Goal: Task Accomplishment & Management: Complete application form

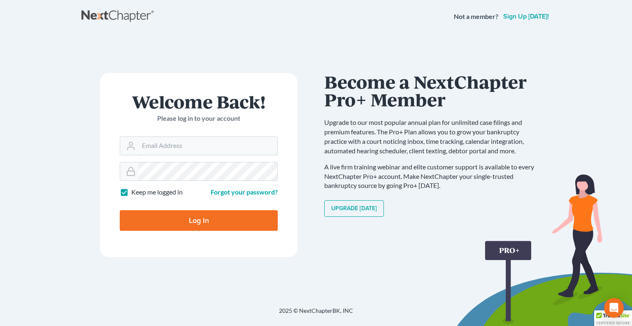
type input "[EMAIL_ADDRESS][DOMAIN_NAME]"
click at [198, 220] on input "Log In" at bounding box center [199, 220] width 158 height 21
type input "Thinking..."
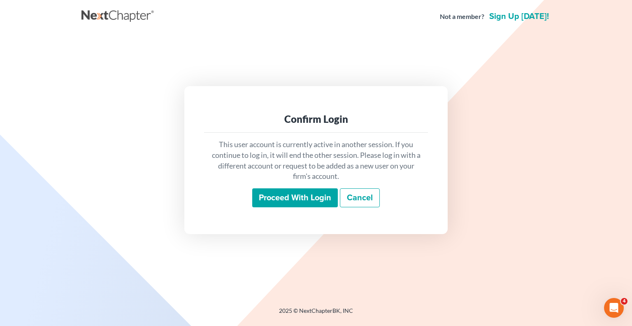
click at [294, 202] on input "Proceed with login" at bounding box center [295, 197] width 86 height 19
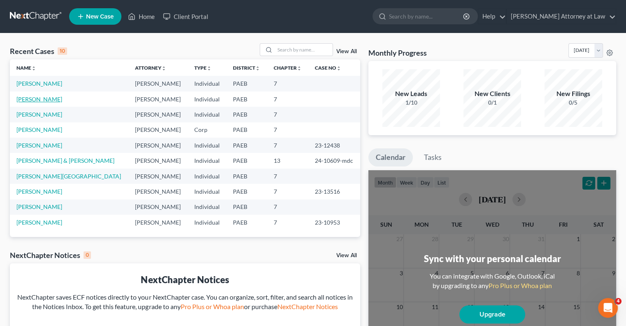
click at [39, 97] on link "[PERSON_NAME]" at bounding box center [39, 99] width 46 height 7
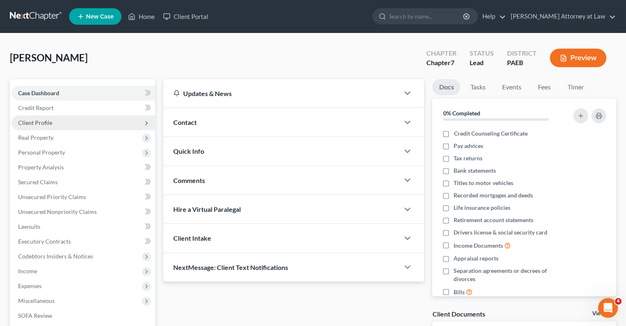
click at [42, 123] on span "Client Profile" at bounding box center [35, 122] width 34 height 7
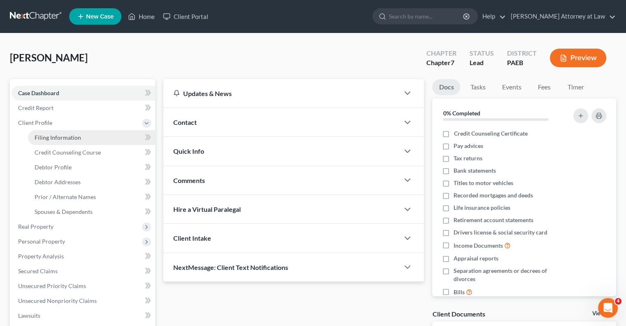
click at [48, 138] on span "Filing Information" at bounding box center [58, 137] width 47 height 7
select select "1"
select select "0"
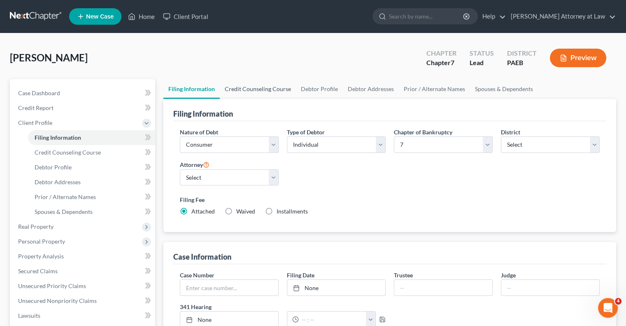
click at [273, 91] on link "Credit Counseling Course" at bounding box center [258, 89] width 76 height 20
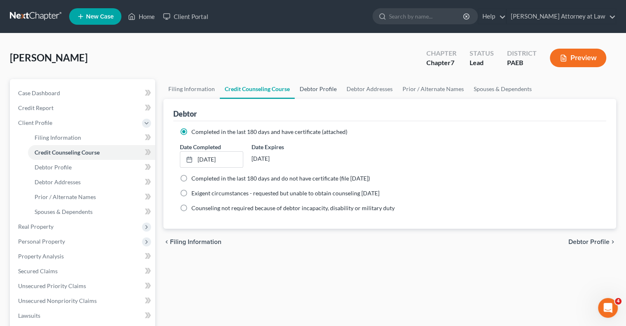
click at [321, 86] on link "Debtor Profile" at bounding box center [318, 89] width 47 height 20
select select "0"
select select "1"
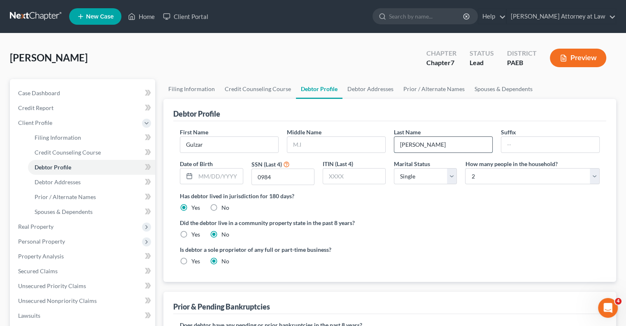
click at [410, 145] on input "[PERSON_NAME]" at bounding box center [443, 145] width 98 height 16
type input "Hussain"
click at [435, 113] on div "Debtor Profile" at bounding box center [389, 110] width 433 height 22
click at [376, 91] on link "Debtor Addresses" at bounding box center [371, 89] width 56 height 20
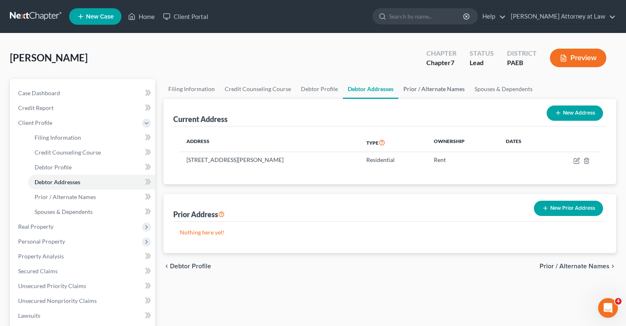
click at [423, 87] on link "Prior / Alternate Names" at bounding box center [434, 89] width 71 height 20
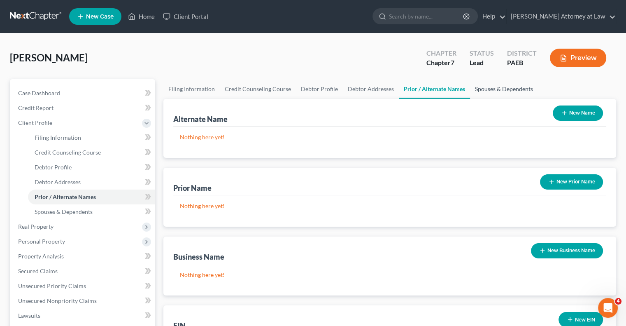
click at [492, 88] on link "Spouses & Dependents" at bounding box center [504, 89] width 68 height 20
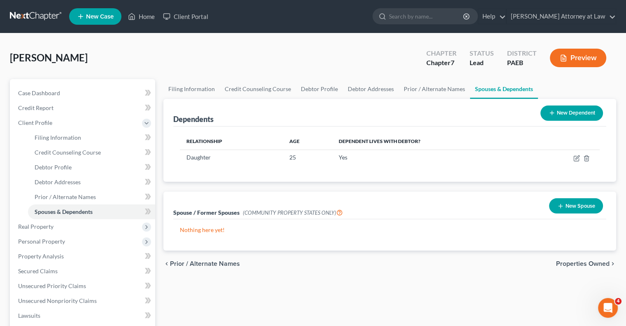
click at [561, 113] on button "New Dependent" at bounding box center [572, 112] width 63 height 15
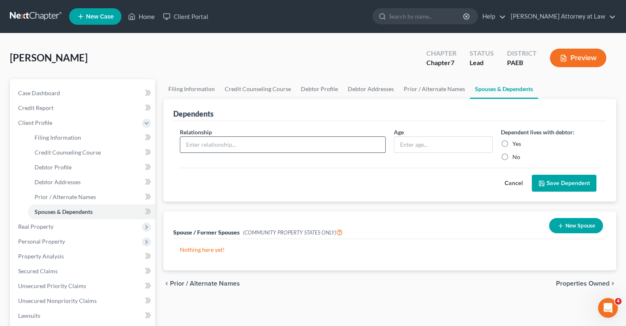
click at [248, 149] on input "text" at bounding box center [282, 145] width 205 height 16
type input "Son"
click at [413, 146] on input "text" at bounding box center [443, 145] width 98 height 16
type input "28"
click at [513, 145] on label "Yes" at bounding box center [517, 144] width 9 height 8
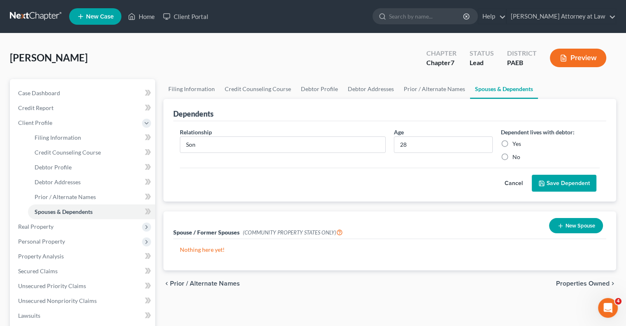
click at [516, 145] on input "Yes" at bounding box center [518, 142] width 5 height 5
radio input "true"
click at [558, 184] on button "Save Dependent" at bounding box center [564, 183] width 65 height 17
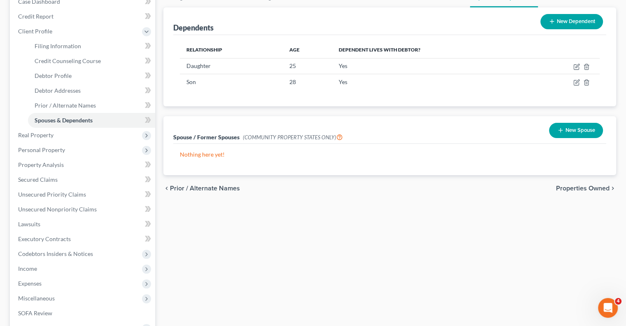
scroll to position [93, 0]
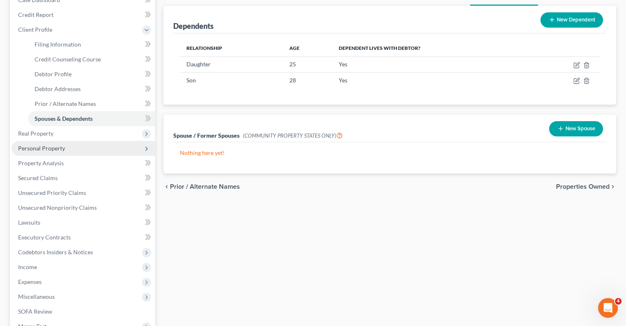
click at [83, 149] on span "Personal Property" at bounding box center [84, 148] width 144 height 15
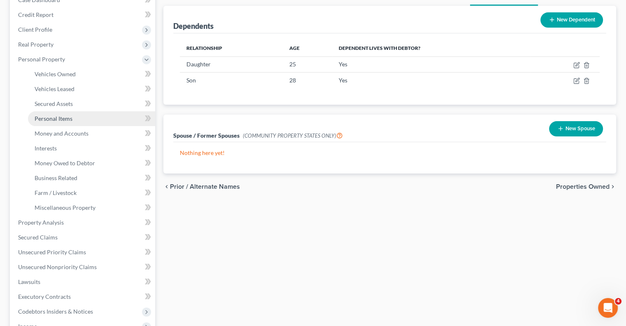
click at [120, 119] on link "Personal Items" at bounding box center [91, 118] width 127 height 15
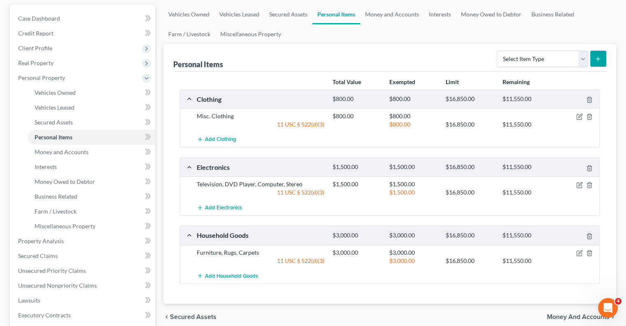
scroll to position [76, 0]
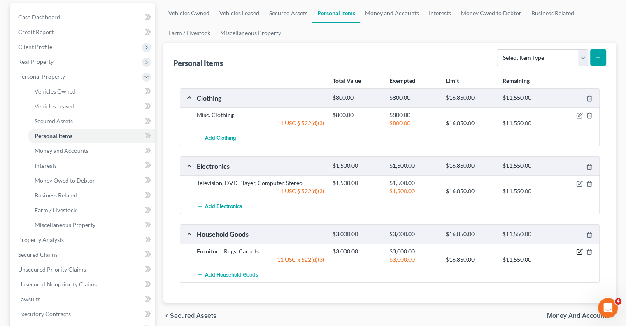
click at [578, 250] on icon "button" at bounding box center [579, 251] width 7 height 7
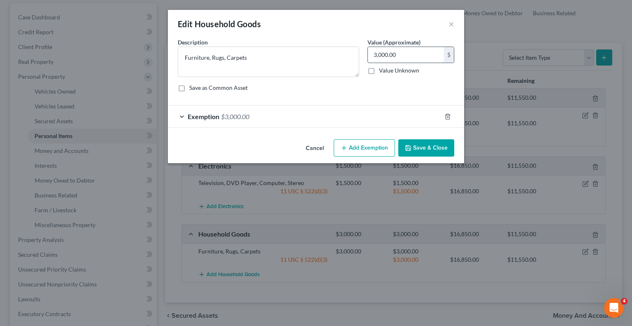
click at [405, 56] on input "3,000.00" at bounding box center [406, 55] width 76 height 16
type input "1,500"
click at [436, 152] on button "Save & Close" at bounding box center [427, 147] width 56 height 17
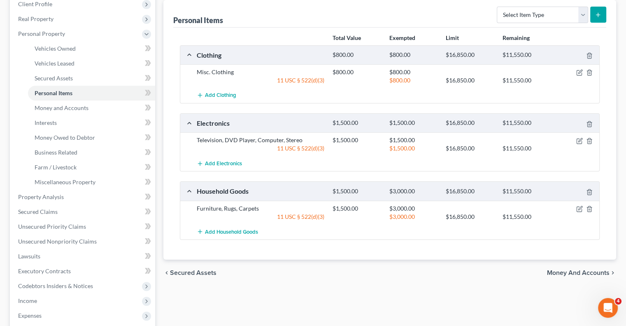
scroll to position [120, 0]
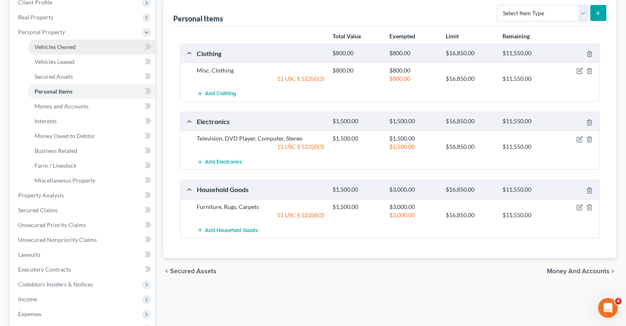
click at [68, 47] on span "Vehicles Owned" at bounding box center [55, 46] width 41 height 7
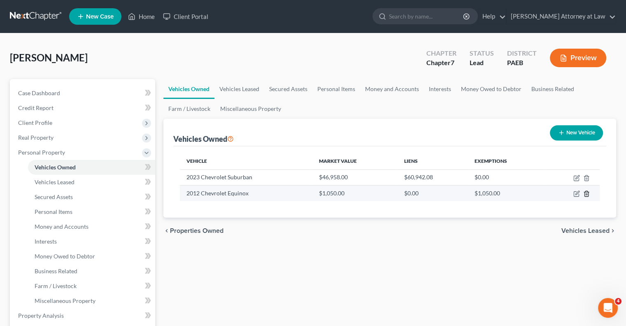
click at [586, 193] on icon "button" at bounding box center [586, 193] width 7 height 7
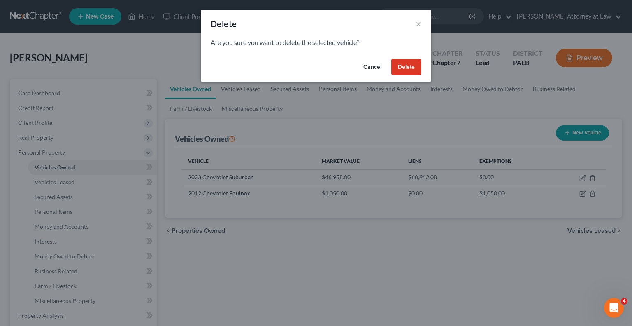
click at [412, 68] on button "Delete" at bounding box center [407, 67] width 30 height 16
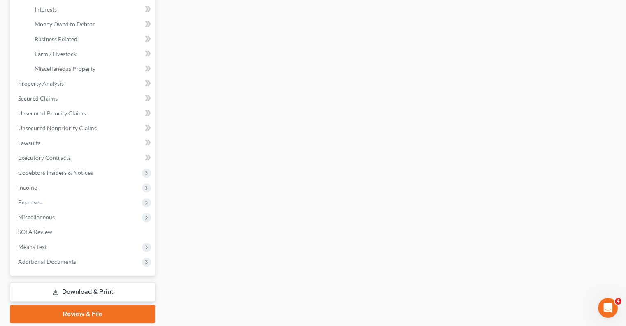
scroll to position [237, 0]
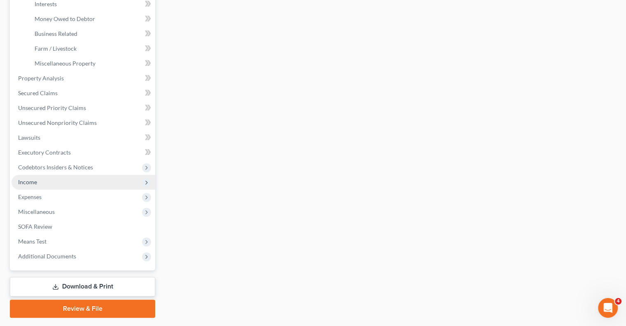
click at [57, 179] on span "Income" at bounding box center [84, 182] width 144 height 15
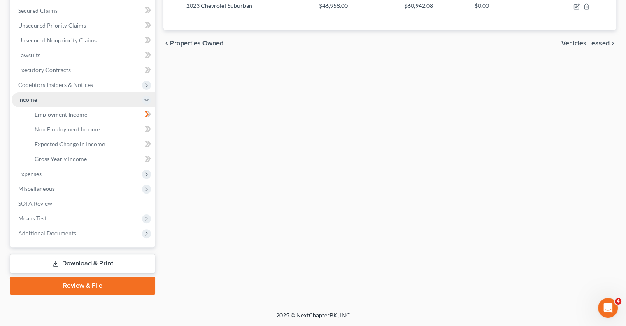
scroll to position [170, 0]
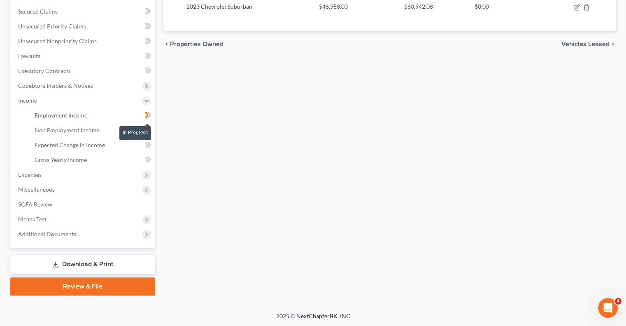
click at [147, 114] on icon at bounding box center [147, 115] width 4 height 6
click at [74, 117] on span "Employment Income" at bounding box center [61, 115] width 53 height 7
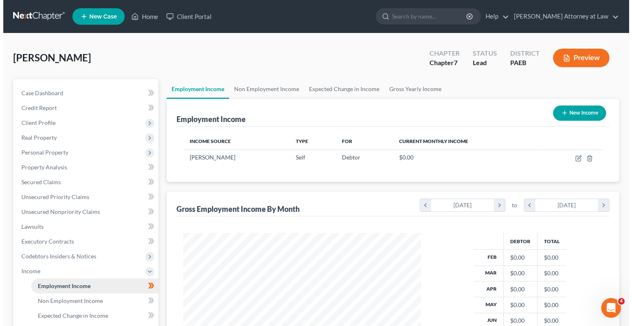
scroll to position [147, 254]
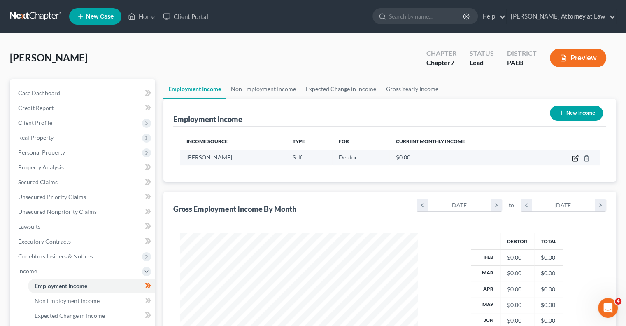
click at [577, 157] on icon "button" at bounding box center [576, 157] width 4 height 4
select select "1"
select select "39"
select select "0"
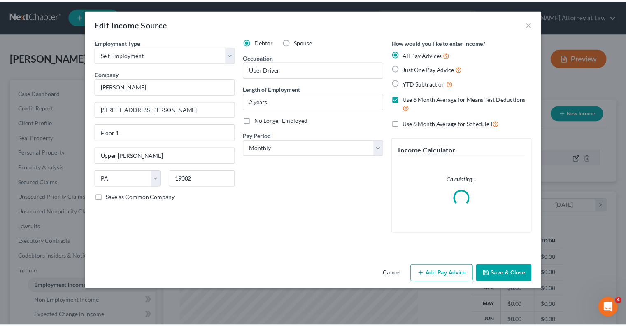
scroll to position [147, 257]
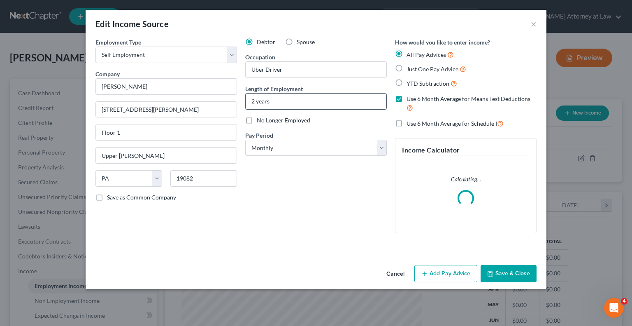
click at [278, 99] on input "2 years" at bounding box center [316, 101] width 141 height 16
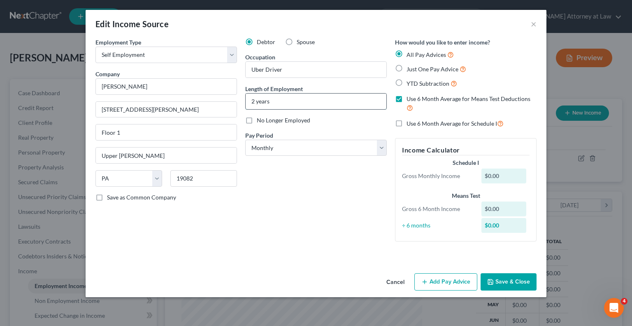
click at [254, 100] on input "2 years" at bounding box center [316, 101] width 141 height 16
type input "10 years"
click at [407, 123] on label "Use 6 Month Average for Schedule I" at bounding box center [455, 123] width 97 height 9
click at [410, 123] on input "Use 6 Month Average for Schedule I" at bounding box center [412, 121] width 5 height 5
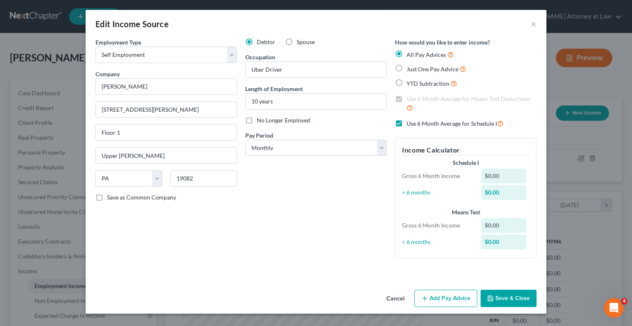
click at [407, 98] on label "Use 6 Month Average for Means Test Deductions" at bounding box center [472, 104] width 130 height 18
click at [407, 124] on label "Use 6 Month Average for Schedule I" at bounding box center [455, 123] width 97 height 9
click at [410, 124] on input "Use 6 Month Average for Schedule I" at bounding box center [412, 121] width 5 height 5
checkbox input "false"
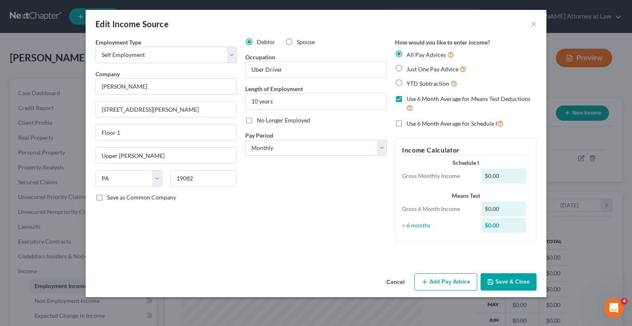
click at [514, 280] on button "Save & Close" at bounding box center [509, 281] width 56 height 17
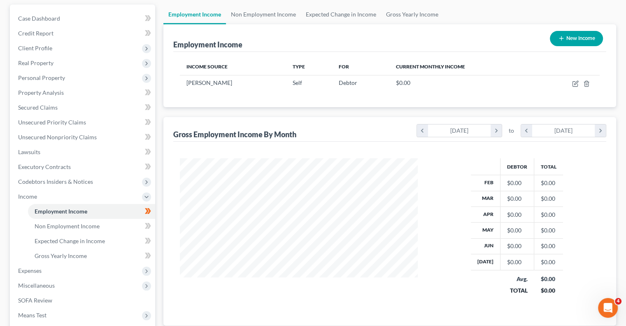
scroll to position [79, 0]
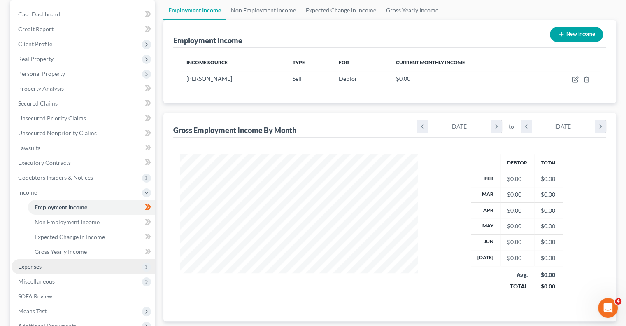
click at [37, 268] on span "Expenses" at bounding box center [29, 266] width 23 height 7
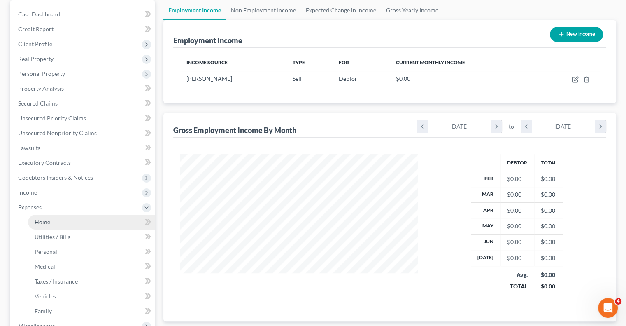
click at [74, 224] on link "Home" at bounding box center [91, 222] width 127 height 15
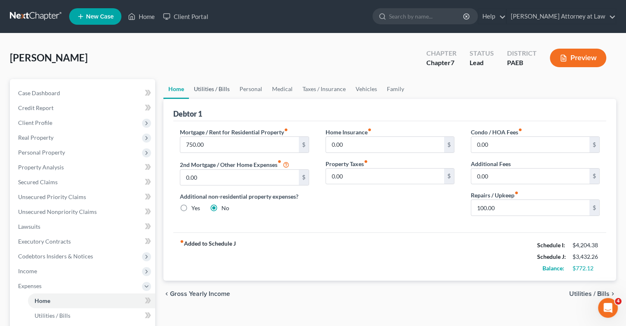
click at [214, 91] on link "Utilities / Bills" at bounding box center [212, 89] width 46 height 20
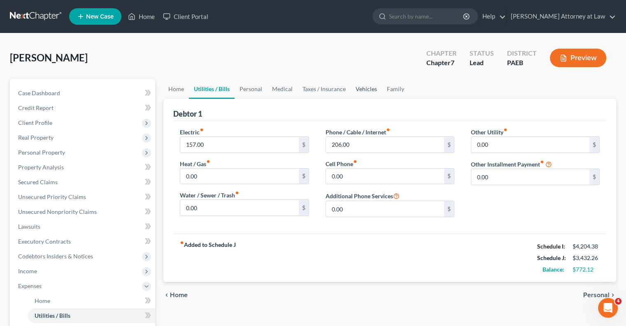
click at [363, 88] on link "Vehicles" at bounding box center [366, 89] width 31 height 20
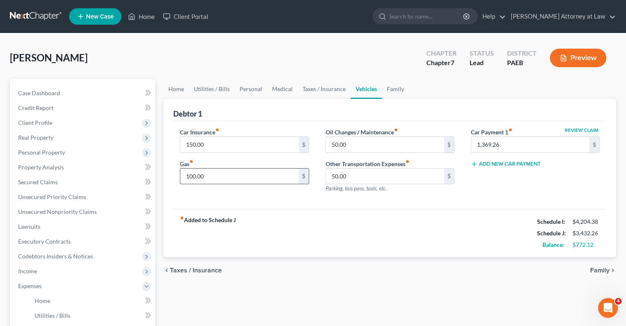
click at [230, 180] on input "100.00" at bounding box center [239, 176] width 118 height 16
type input "800"
click at [312, 224] on div "fiber_manual_record Added to Schedule J Schedule I: $4,204.38 Schedule J: $4,13…" at bounding box center [389, 233] width 433 height 48
click at [214, 146] on input "150.00" at bounding box center [239, 145] width 118 height 16
type input "285.72"
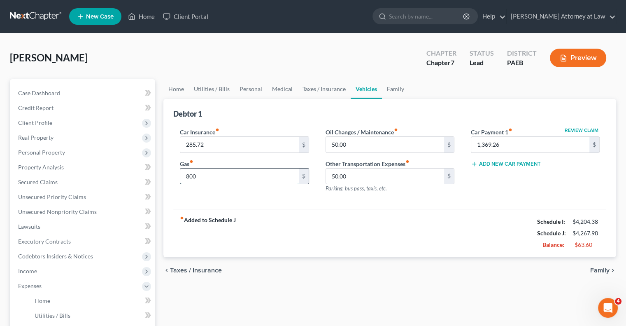
click at [229, 181] on input "800" at bounding box center [239, 176] width 118 height 16
click at [357, 172] on input "50.00" at bounding box center [385, 176] width 118 height 16
click at [404, 146] on input "50.00" at bounding box center [385, 145] width 118 height 16
click at [279, 90] on link "Medical" at bounding box center [282, 89] width 30 height 20
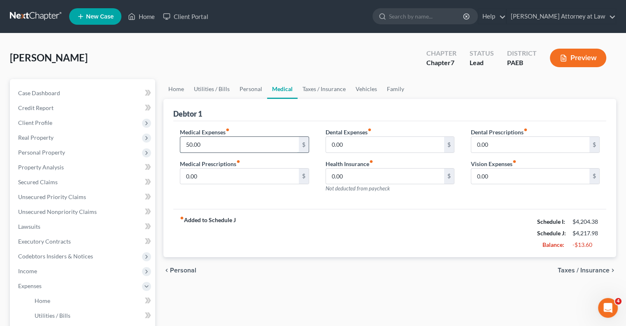
click at [189, 145] on input "50.00" at bounding box center [239, 145] width 118 height 16
type input "0.00"
click at [224, 178] on input "0.00" at bounding box center [239, 176] width 118 height 16
click at [368, 91] on link "Vehicles" at bounding box center [366, 89] width 31 height 20
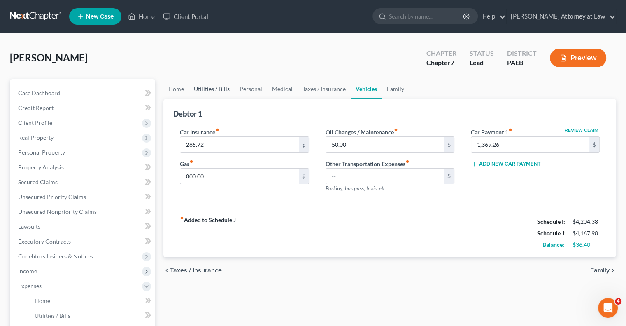
click at [210, 89] on link "Utilities / Bills" at bounding box center [212, 89] width 46 height 20
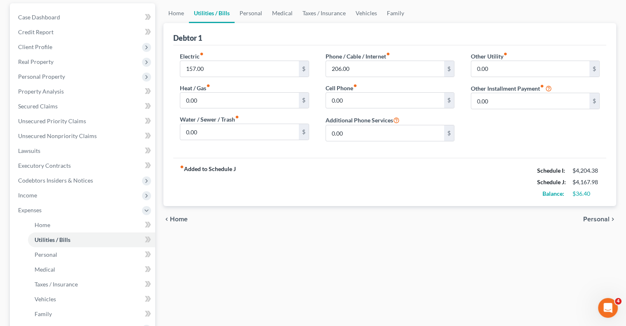
scroll to position [79, 0]
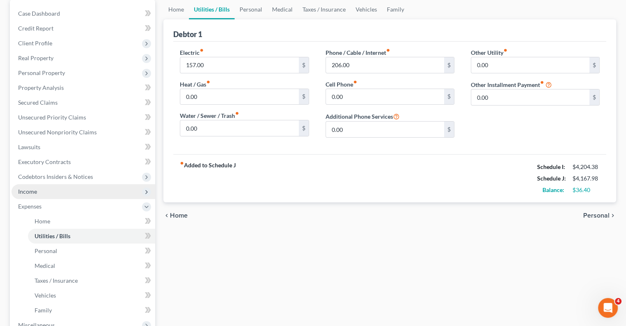
click at [59, 192] on span "Income" at bounding box center [84, 191] width 144 height 15
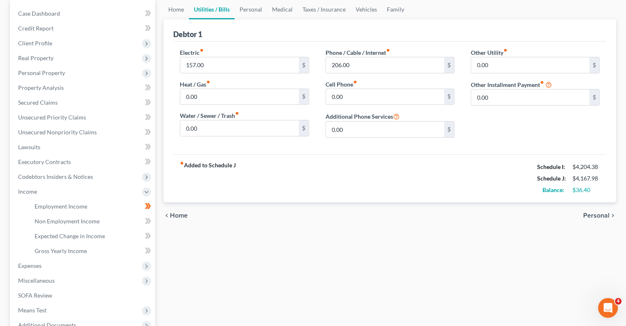
scroll to position [0, 0]
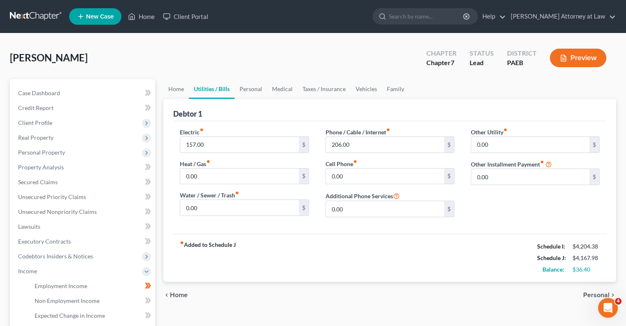
click at [583, 58] on button "Preview" at bounding box center [578, 58] width 56 height 19
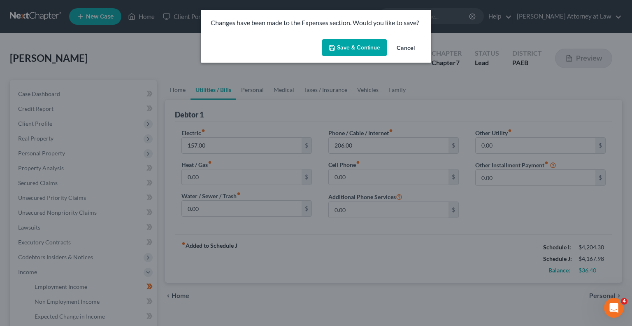
click at [366, 51] on button "Save & Continue" at bounding box center [354, 47] width 65 height 17
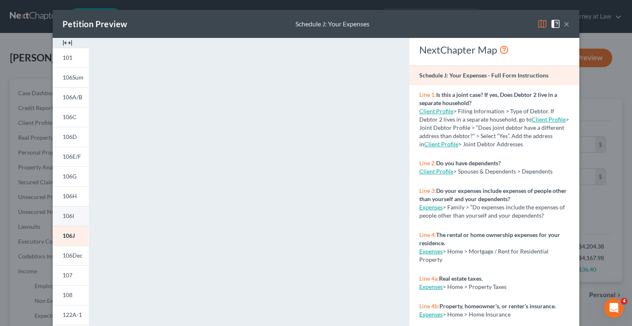
click at [69, 214] on span "106I" at bounding box center [69, 215] width 12 height 7
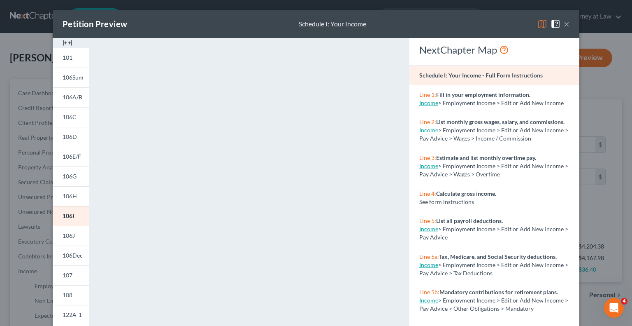
click at [565, 24] on button "×" at bounding box center [567, 24] width 6 height 10
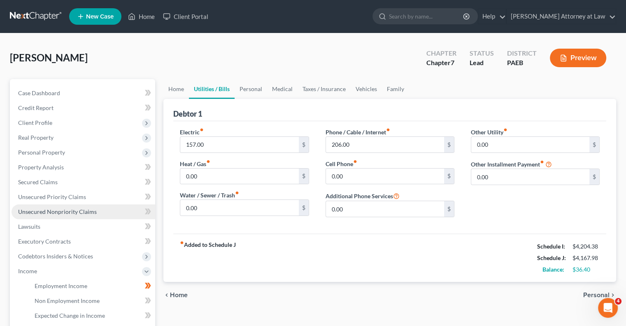
click at [71, 215] on link "Unsecured Nonpriority Claims" at bounding box center [84, 211] width 144 height 15
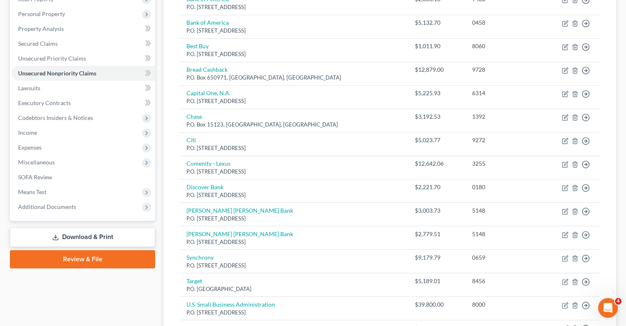
scroll to position [142, 0]
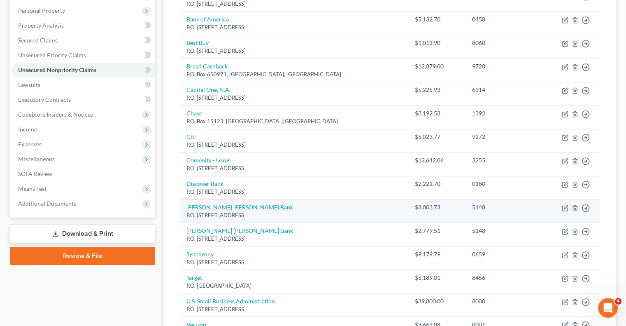
click at [321, 210] on td "[PERSON_NAME] [PERSON_NAME] Bank P.O. [STREET_ADDRESS]" at bounding box center [294, 210] width 229 height 23
click at [564, 205] on icon "button" at bounding box center [565, 208] width 7 height 7
select select "39"
select select "2"
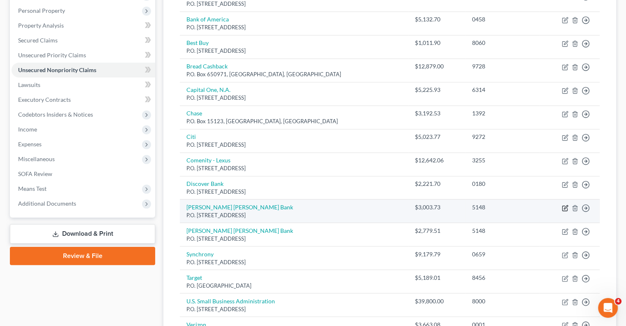
select select "0"
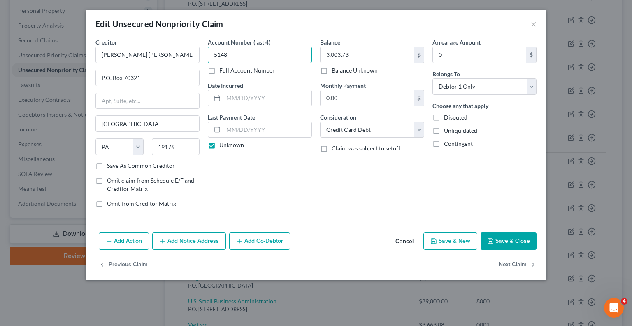
click at [264, 58] on input "5148" at bounding box center [260, 55] width 104 height 16
type input "5"
type input "4846"
click at [520, 236] on button "Save & Close" at bounding box center [509, 240] width 56 height 17
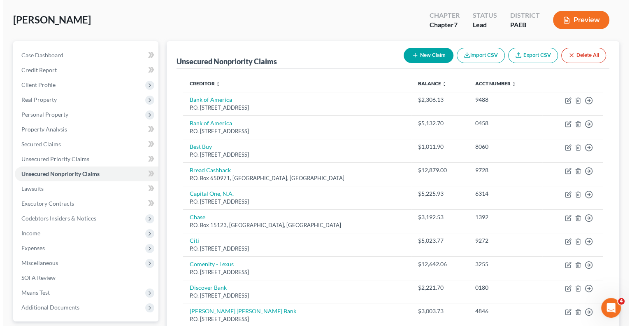
scroll to position [31, 0]
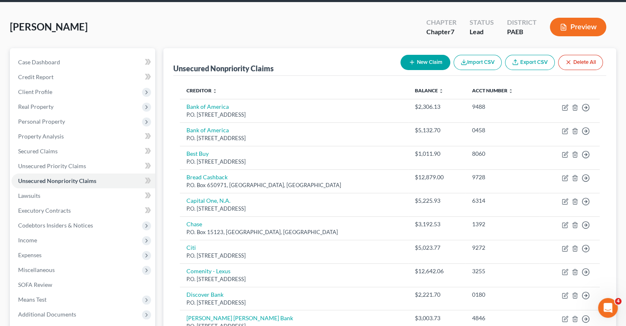
click at [420, 65] on button "New Claim" at bounding box center [426, 62] width 50 height 15
select select "0"
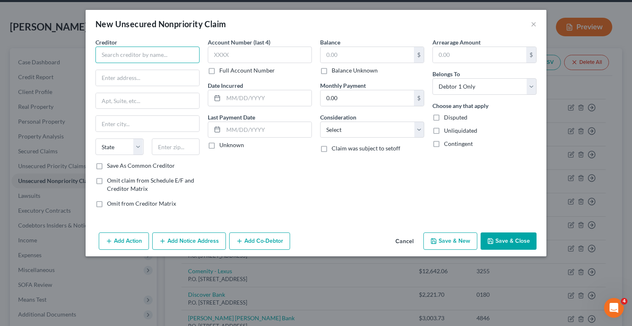
click at [133, 54] on input "text" at bounding box center [148, 55] width 104 height 16
type input "B"
click at [535, 24] on button "×" at bounding box center [534, 24] width 6 height 10
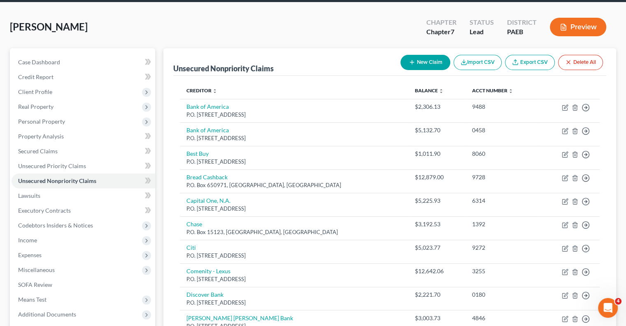
click at [423, 62] on button "New Claim" at bounding box center [426, 62] width 50 height 15
select select "0"
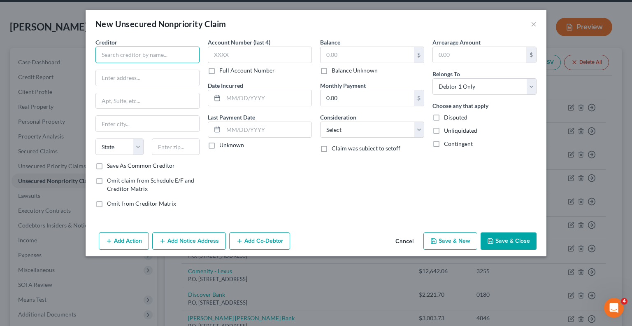
click at [110, 59] on input "text" at bounding box center [148, 55] width 104 height 16
type input "Bank of America"
click at [111, 81] on input "text" at bounding box center [147, 78] width 103 height 16
type input "7"
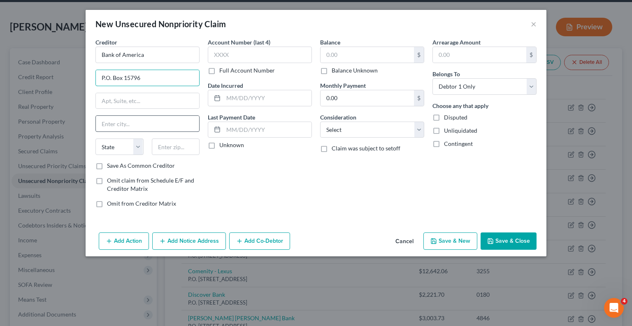
type input "P.O. Box 15796"
click at [111, 124] on input "text" at bounding box center [147, 124] width 103 height 16
type input "Wilmington"
click at [137, 146] on select "State [US_STATE] AK AR AZ CA CO CT DE DC [GEOGRAPHIC_DATA] [GEOGRAPHIC_DATA] GU…" at bounding box center [120, 146] width 48 height 16
select select "7"
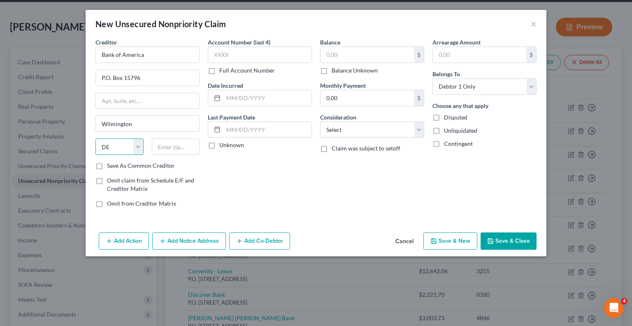
click at [96, 138] on select "State [US_STATE] AK AR AZ CA CO CT DE DC [GEOGRAPHIC_DATA] [GEOGRAPHIC_DATA] GU…" at bounding box center [120, 146] width 48 height 16
click at [177, 147] on input "text" at bounding box center [176, 146] width 48 height 16
type input "19886"
click at [235, 57] on input "text" at bounding box center [260, 55] width 104 height 16
type input "1597"
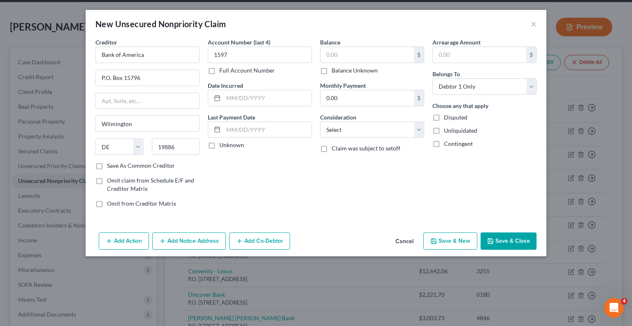
click at [219, 147] on label "Unknown" at bounding box center [231, 145] width 25 height 8
click at [223, 146] on input "Unknown" at bounding box center [225, 143] width 5 height 5
checkbox input "true"
click at [359, 59] on input "text" at bounding box center [367, 55] width 93 height 16
type input "10,003.63"
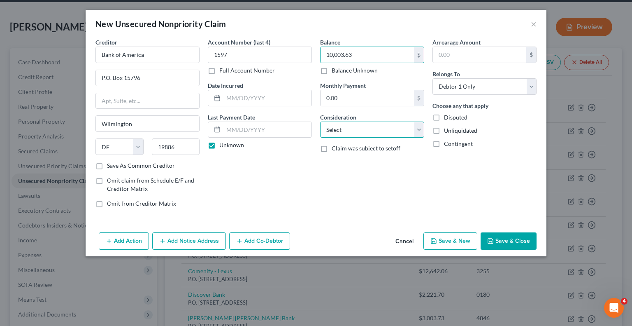
click at [419, 131] on select "Select Cable / Satellite Services Collection Agency Credit Card Debt Debt Couns…" at bounding box center [372, 129] width 104 height 16
select select "2"
click at [320, 121] on select "Select Cable / Satellite Services Collection Agency Credit Card Debt Debt Couns…" at bounding box center [372, 129] width 104 height 16
click at [270, 237] on button "Add Co-Debtor" at bounding box center [259, 240] width 61 height 17
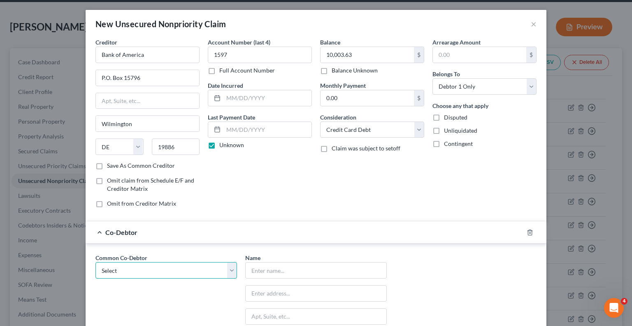
click at [227, 273] on select "Select Gulzar Limo Service" at bounding box center [167, 270] width 142 height 16
select select "0"
click at [96, 262] on select "Select Gulzar Limo Service" at bounding box center [167, 270] width 142 height 16
type input "Gulzar Limo Service"
type input "[STREET_ADDRESS][PERSON_NAME]"
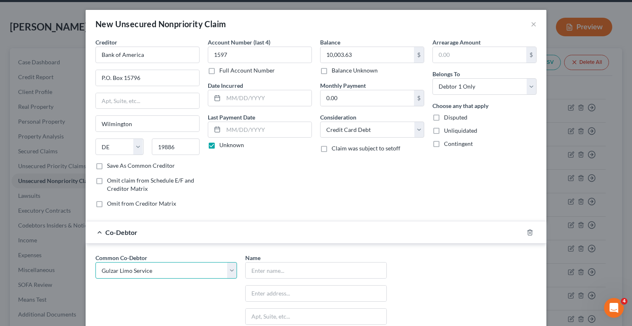
type input "Upper [PERSON_NAME]"
select select "39"
type input "19082"
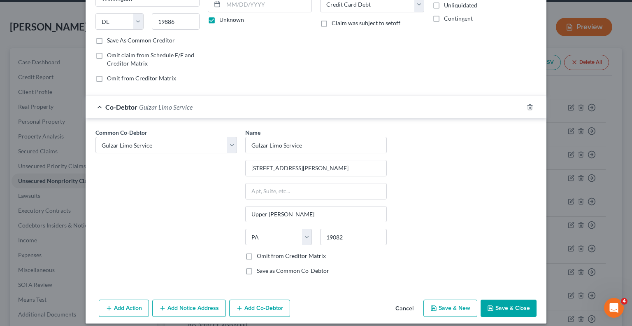
scroll to position [131, 0]
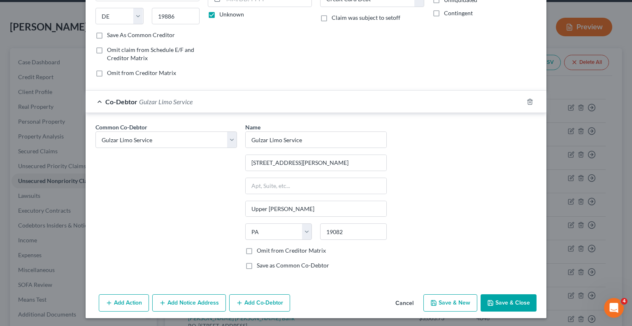
click at [515, 300] on button "Save & Close" at bounding box center [509, 302] width 56 height 17
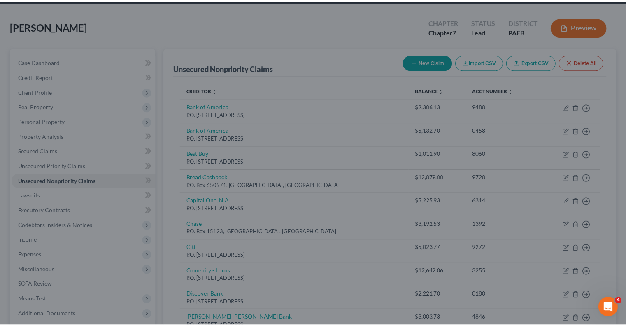
scroll to position [0, 0]
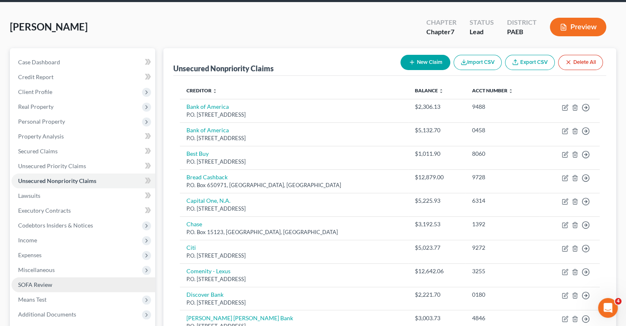
click at [35, 285] on span "SOFA Review" at bounding box center [35, 284] width 34 height 7
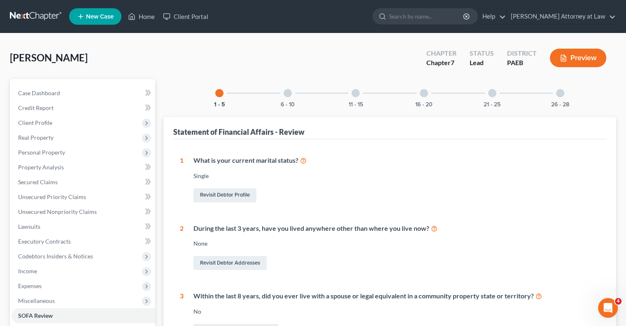
click at [289, 98] on div "6 - 10" at bounding box center [288, 93] width 28 height 28
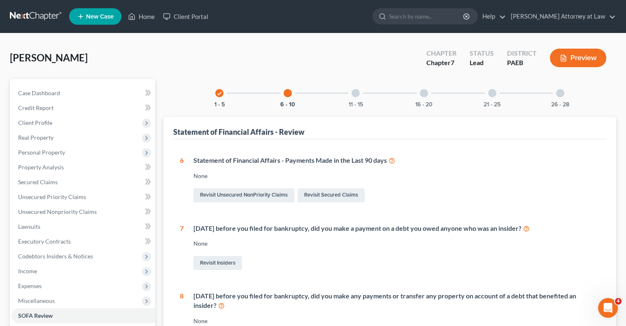
click at [357, 95] on div at bounding box center [356, 93] width 8 height 8
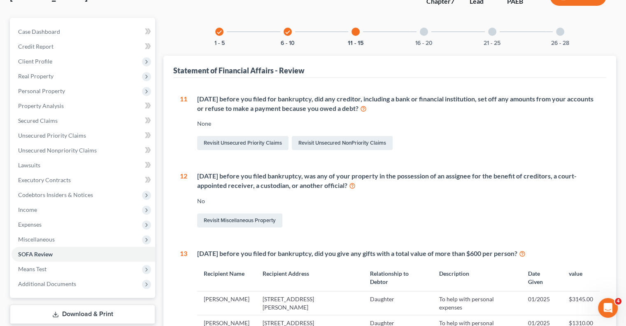
scroll to position [61, 0]
click at [425, 30] on div at bounding box center [424, 32] width 8 height 8
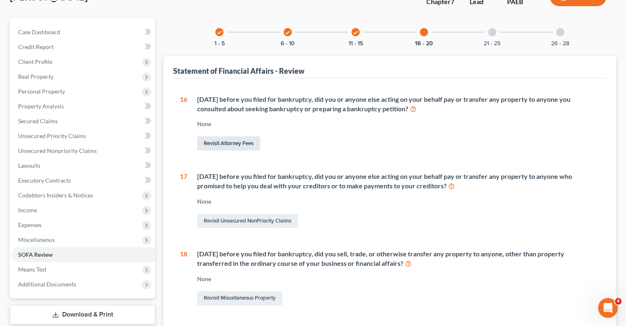
click at [252, 147] on link "Revisit Attorney Fees" at bounding box center [228, 143] width 63 height 14
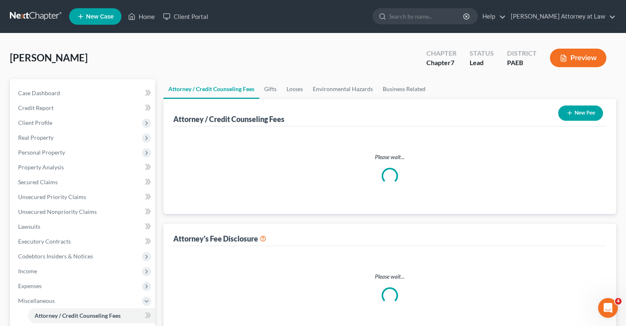
select select "0"
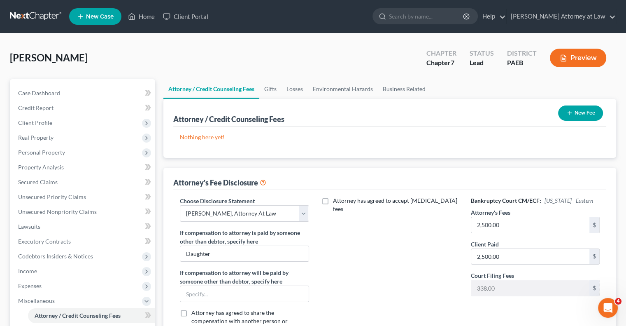
click at [570, 114] on icon "button" at bounding box center [570, 113] width 7 height 7
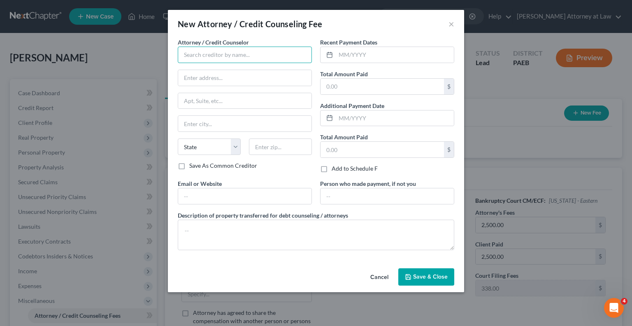
click at [217, 54] on input "text" at bounding box center [245, 55] width 134 height 16
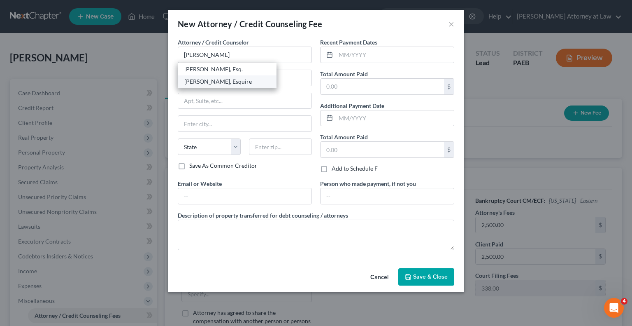
click at [221, 82] on div "[PERSON_NAME], Esquire" at bounding box center [227, 81] width 86 height 8
type input "[PERSON_NAME], Esquire"
type input "P.O. Box 216"
type input "[GEOGRAPHIC_DATA][PERSON_NAME]"
select select "39"
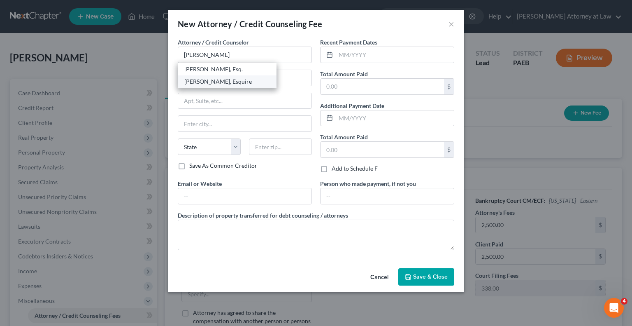
type input "19380"
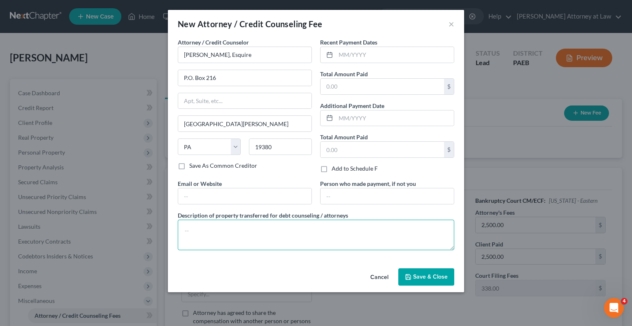
click at [196, 227] on textarea at bounding box center [316, 234] width 277 height 30
type textarea "Attorney Fees."
click at [357, 56] on input "text" at bounding box center [395, 55] width 118 height 16
type input "07/18/202"
click at [228, 229] on textarea "Attorney Fees." at bounding box center [316, 234] width 277 height 30
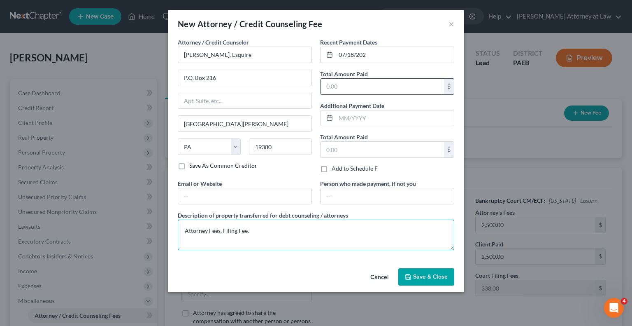
type textarea "Attorney Fees, Filing Fee."
click at [341, 93] on input "text" at bounding box center [383, 87] width 124 height 16
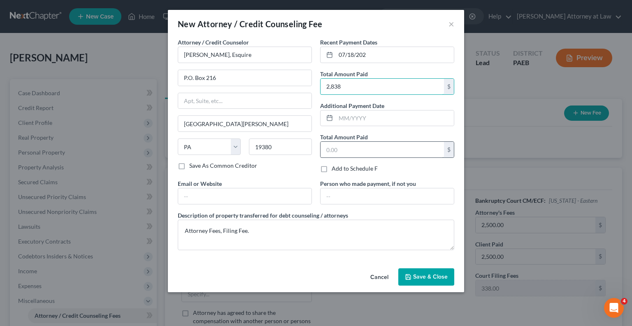
type input "2,838"
click at [346, 151] on input "text" at bounding box center [383, 150] width 124 height 16
type input "2,838"
click at [343, 195] on input "text" at bounding box center [387, 196] width 133 height 16
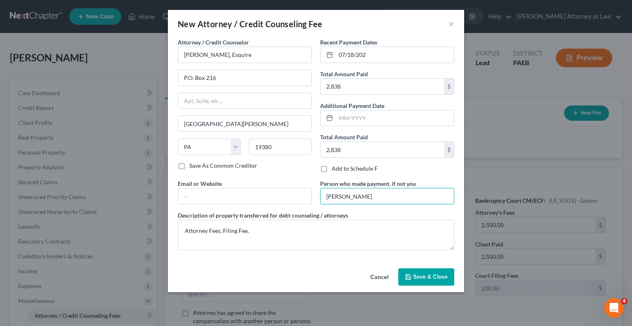
type input "[PERSON_NAME]"
click at [425, 276] on span "Save & Close" at bounding box center [430, 276] width 35 height 7
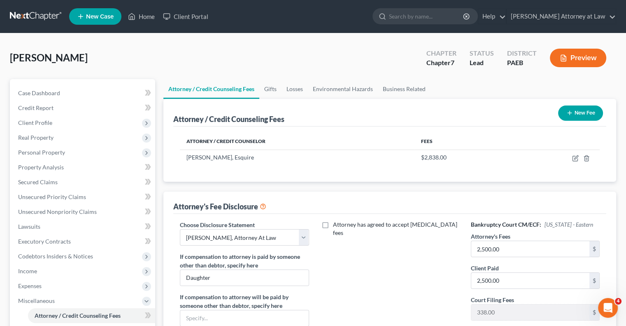
click at [577, 113] on button "New Fee" at bounding box center [580, 112] width 45 height 15
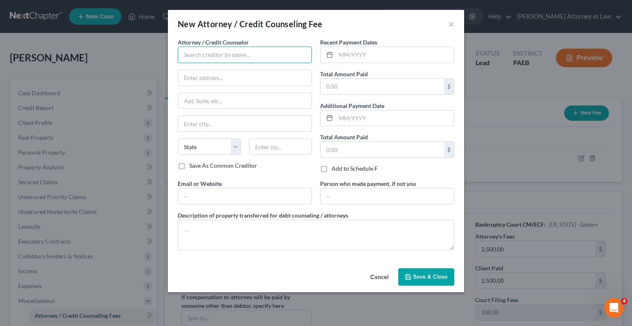
click at [219, 59] on input "text" at bounding box center [245, 55] width 134 height 16
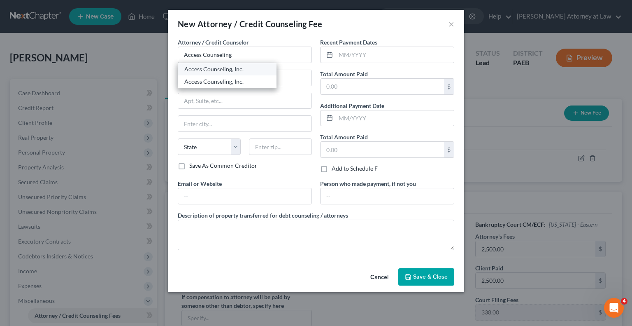
click at [224, 72] on div "Access Counseling, Inc." at bounding box center [227, 69] width 86 height 8
type input "Access Counseling, Inc."
type input "[STREET_ADDRESS]"
type input "Suite 26001"
type input "[GEOGRAPHIC_DATA]"
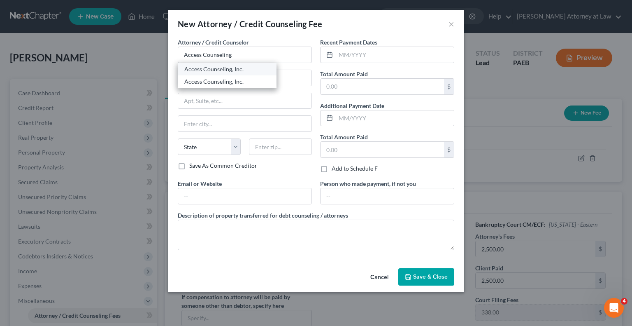
select select "4"
type input "90071"
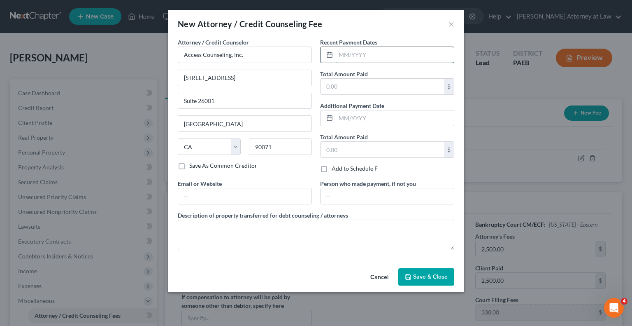
click at [351, 58] on input "text" at bounding box center [395, 55] width 118 height 16
type input "[DATE]"
click at [349, 87] on input "text" at bounding box center [383, 87] width 124 height 16
type input "40"
click at [348, 153] on input "text" at bounding box center [383, 150] width 124 height 16
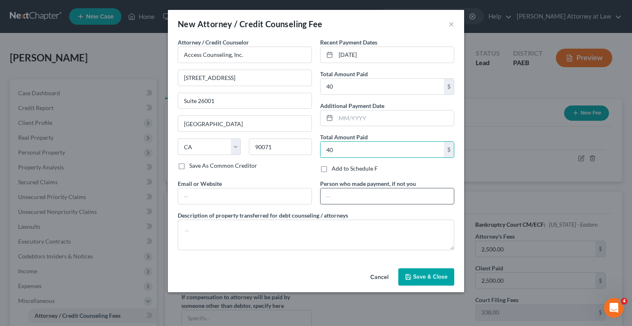
type input "40"
click at [332, 198] on input "text" at bounding box center [387, 196] width 133 height 16
type input "[PERSON_NAME]"
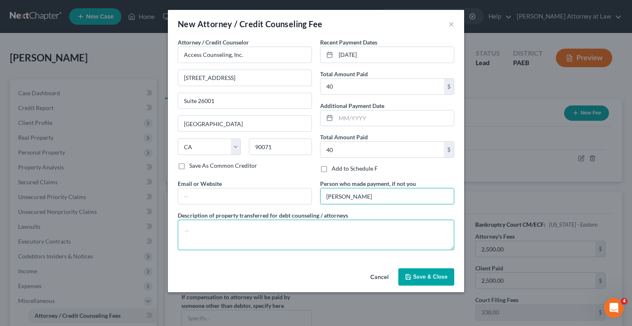
click at [219, 230] on textarea at bounding box center [316, 234] width 277 height 30
type textarea "Credit Counseling Fees."
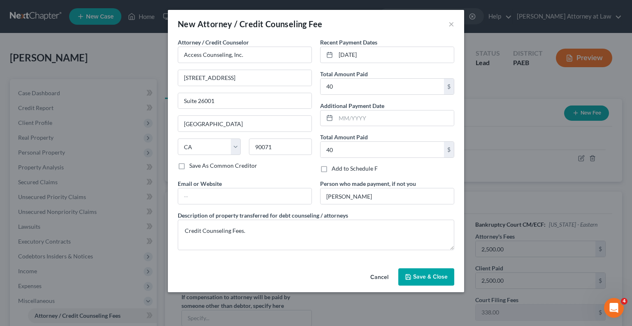
click at [433, 273] on span "Save & Close" at bounding box center [430, 276] width 35 height 7
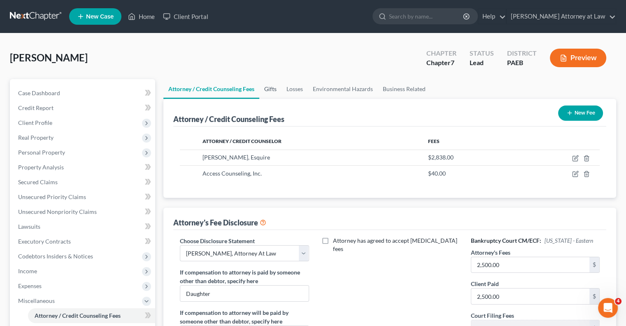
click at [272, 88] on link "Gifts" at bounding box center [270, 89] width 22 height 20
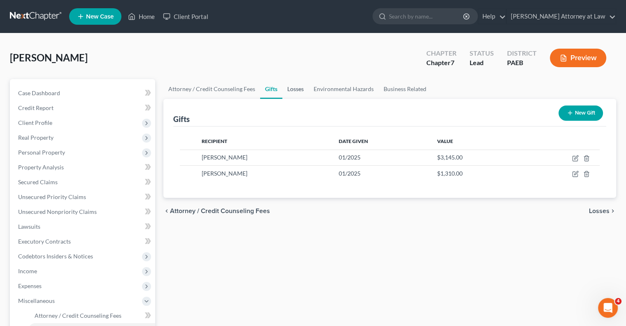
click at [296, 85] on link "Losses" at bounding box center [295, 89] width 26 height 20
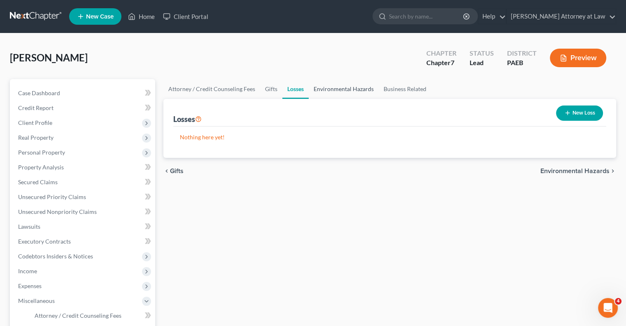
click at [345, 90] on link "Environmental Hazards" at bounding box center [344, 89] width 70 height 20
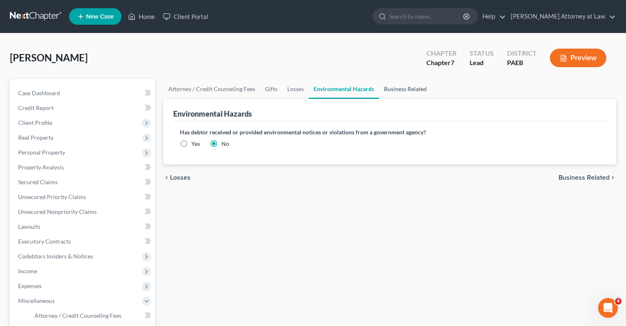
click at [411, 88] on link "Business Related" at bounding box center [405, 89] width 53 height 20
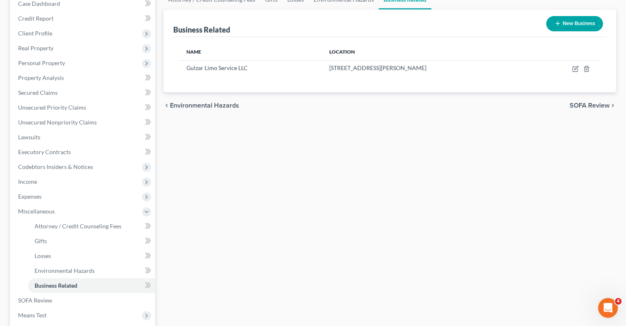
scroll to position [125, 0]
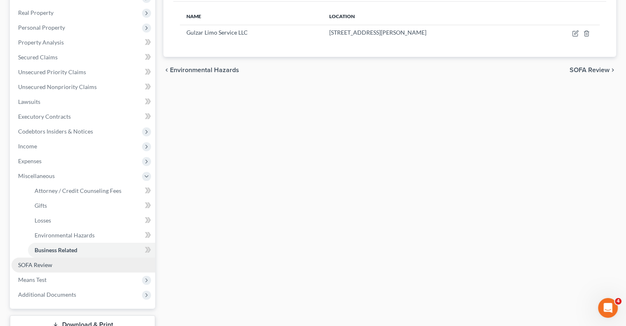
click at [45, 264] on span "SOFA Review" at bounding box center [35, 264] width 34 height 7
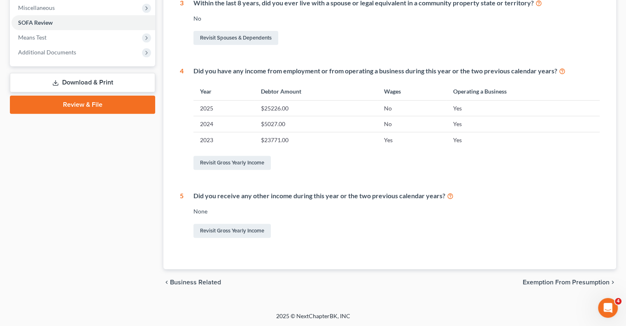
scroll to position [64, 0]
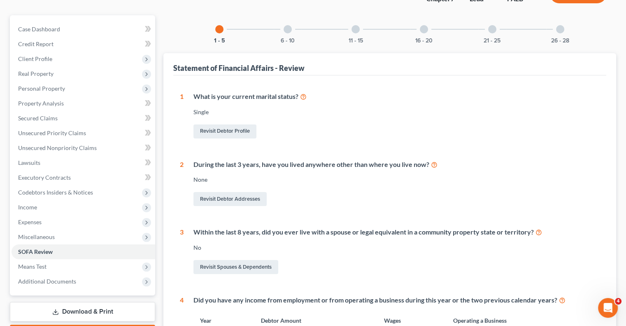
click at [287, 30] on div at bounding box center [288, 29] width 8 height 8
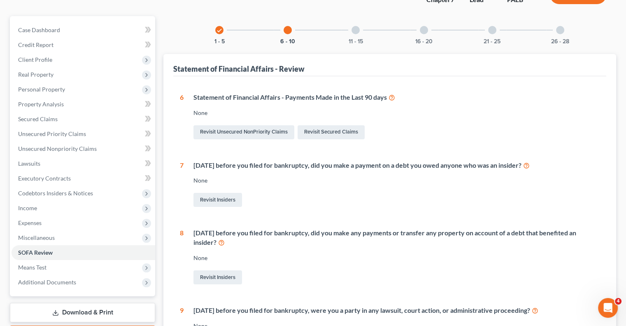
scroll to position [51, 0]
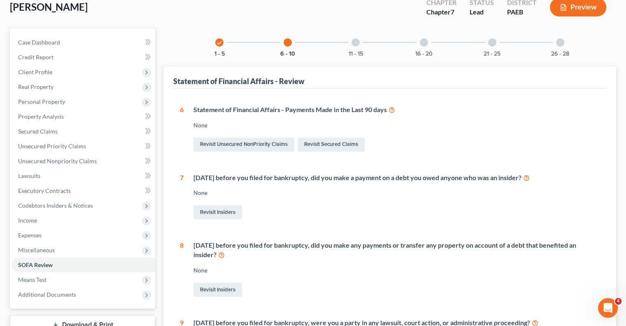
click at [357, 46] on div at bounding box center [356, 42] width 8 height 8
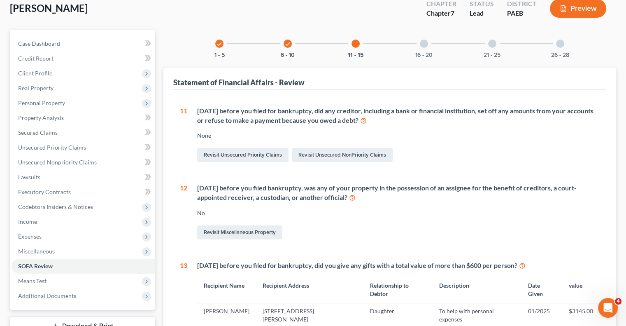
scroll to position [0, 0]
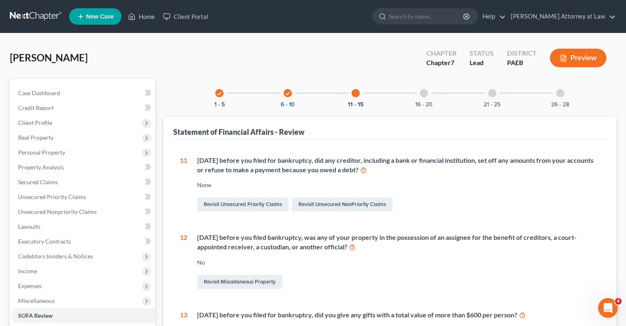
click at [425, 93] on div at bounding box center [424, 93] width 8 height 8
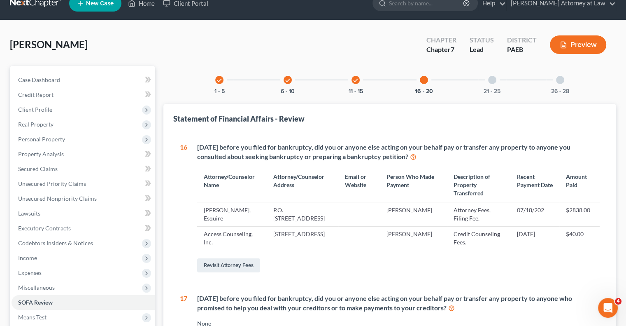
scroll to position [9, 0]
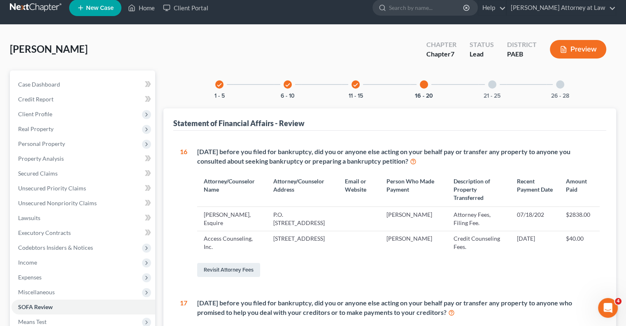
click at [495, 83] on div at bounding box center [492, 84] width 8 height 8
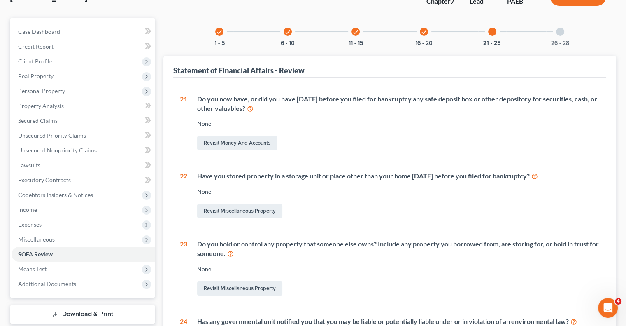
scroll to position [17, 0]
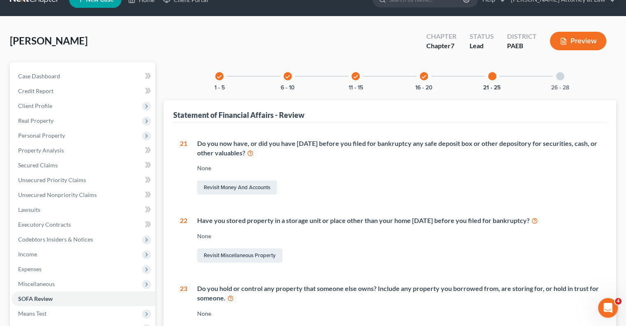
click at [561, 76] on div at bounding box center [560, 76] width 8 height 8
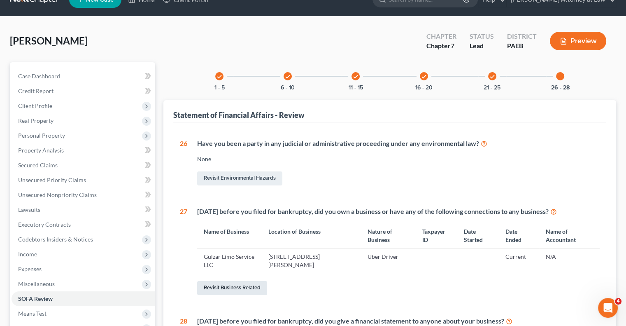
click at [252, 289] on link "Revisit Business Related" at bounding box center [232, 288] width 70 height 14
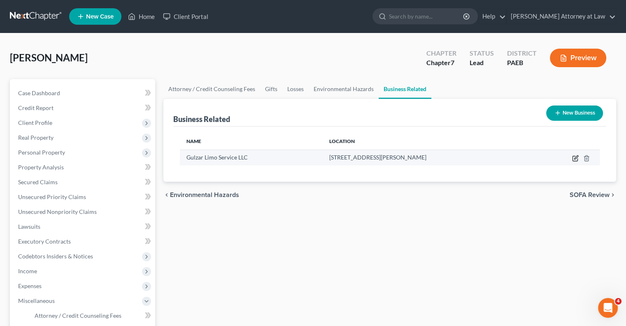
click at [576, 158] on icon "button" at bounding box center [576, 157] width 4 height 4
select select "member"
select select "39"
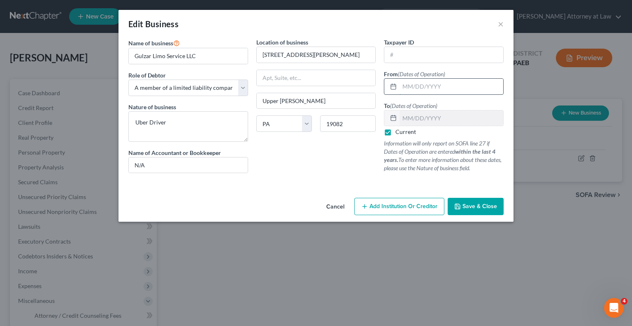
click at [409, 88] on input "text" at bounding box center [452, 87] width 104 height 16
click at [408, 87] on input "[DATE]" at bounding box center [452, 87] width 104 height 16
type input "[DATE]"
click at [487, 208] on span "Save & Close" at bounding box center [480, 206] width 35 height 7
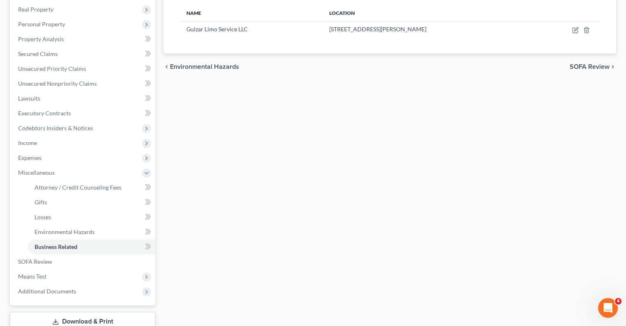
scroll to position [129, 0]
click at [36, 264] on link "SOFA Review" at bounding box center [84, 260] width 144 height 15
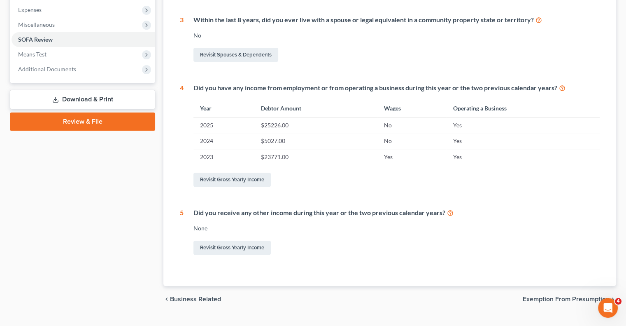
scroll to position [293, 0]
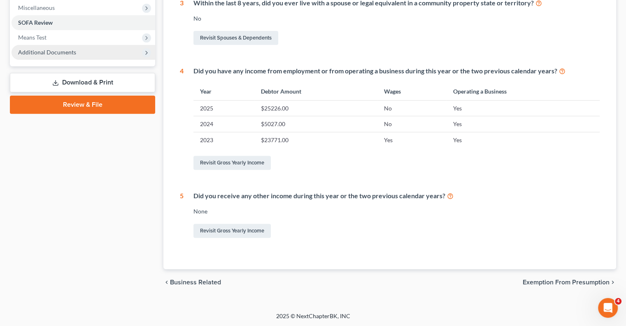
click at [104, 48] on span "Additional Documents" at bounding box center [84, 52] width 144 height 15
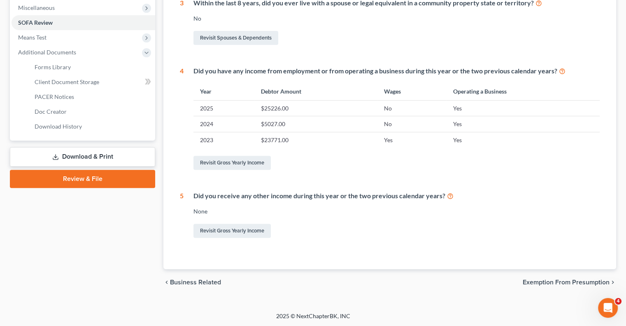
click at [79, 157] on link "Download & Print" at bounding box center [82, 156] width 145 height 19
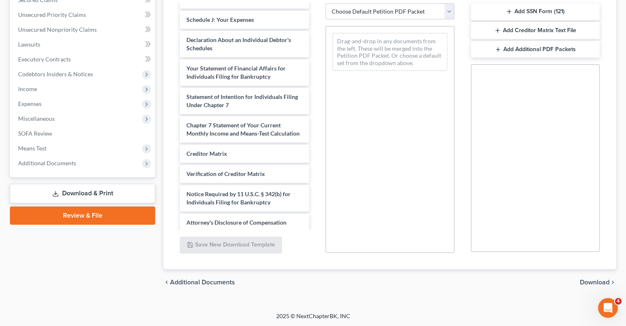
scroll to position [229, 0]
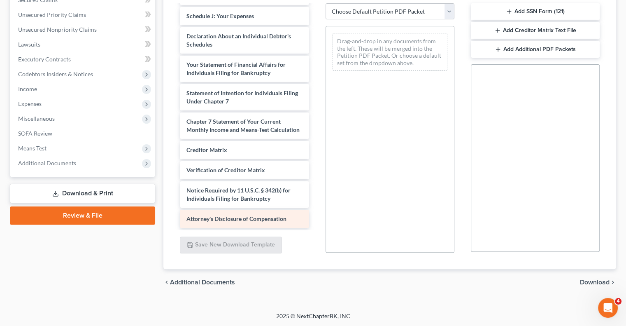
click at [261, 219] on span "Attorney's Disclosure of Compensation" at bounding box center [237, 218] width 100 height 7
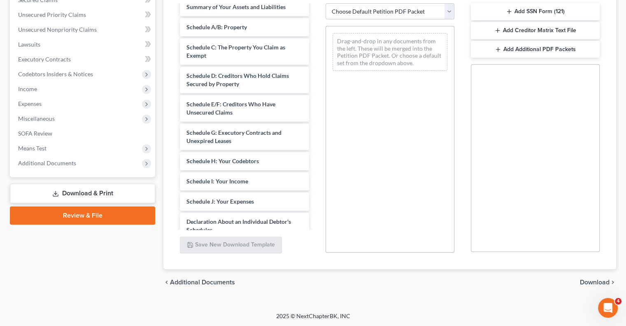
scroll to position [12, 0]
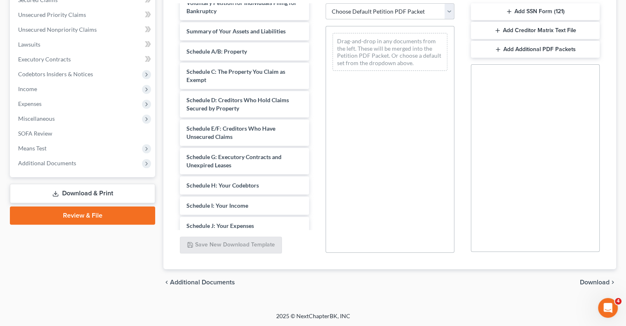
click at [448, 12] on select "Choose Default Petition PDF Packet Complete Bankruptcy Petition (all forms and …" at bounding box center [390, 11] width 129 height 16
select select "0"
click at [326, 3] on select "Choose Default Petition PDF Packet Complete Bankruptcy Petition (all forms and …" at bounding box center [390, 11] width 129 height 16
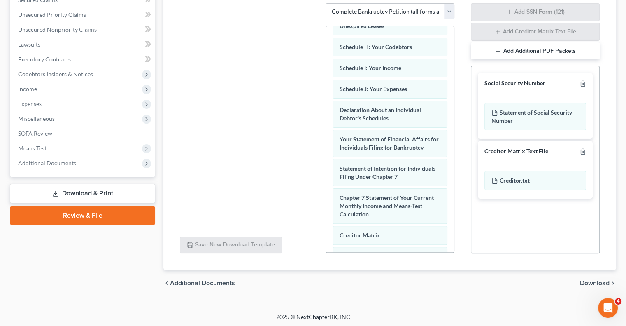
scroll to position [307, 0]
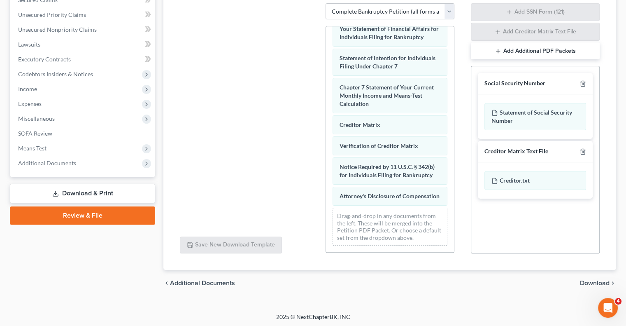
click at [80, 195] on link "Download & Print" at bounding box center [82, 193] width 145 height 19
click at [590, 283] on span "Download" at bounding box center [595, 283] width 30 height 7
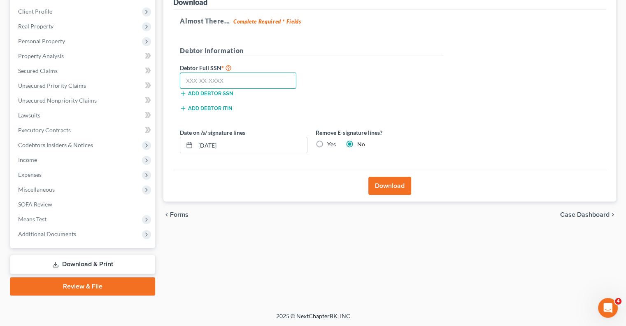
click at [209, 78] on input "text" at bounding box center [238, 80] width 117 height 16
type input "051-78-0984"
click at [243, 145] on input "[DATE]" at bounding box center [252, 145] width 112 height 16
type input "0"
click at [388, 186] on button "Download" at bounding box center [390, 186] width 43 height 18
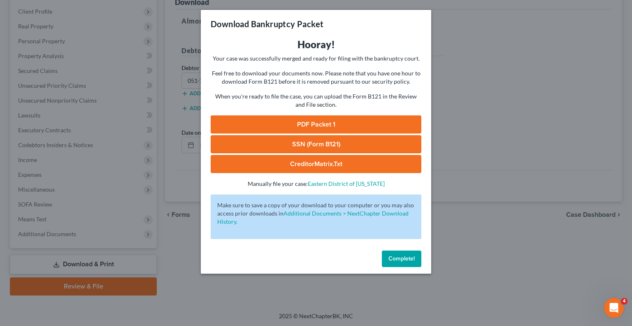
click at [319, 122] on link "PDF Packet 1" at bounding box center [316, 124] width 211 height 18
click at [404, 260] on span "Complete!" at bounding box center [402, 258] width 26 height 7
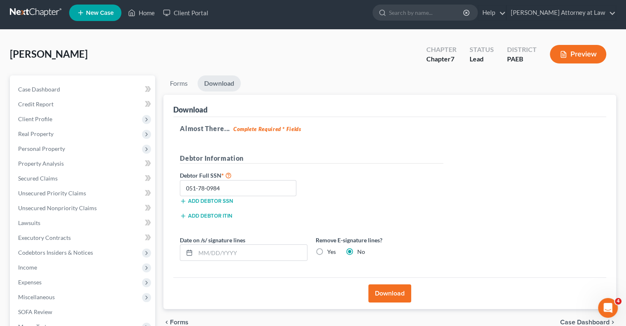
scroll to position [0, 0]
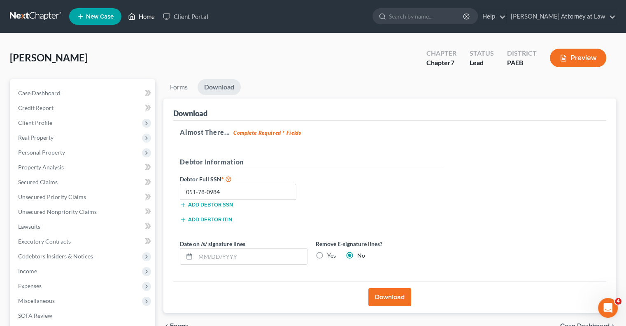
click at [136, 19] on link "Home" at bounding box center [141, 16] width 35 height 15
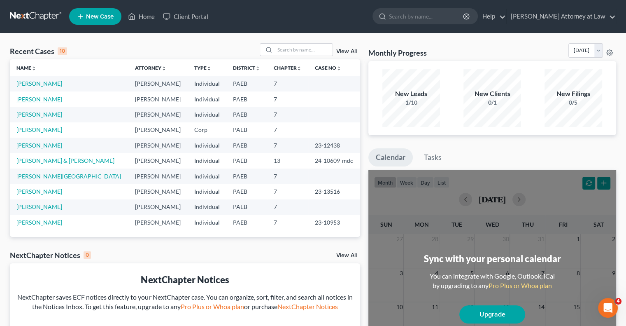
click at [53, 98] on link "[PERSON_NAME]" at bounding box center [39, 99] width 46 height 7
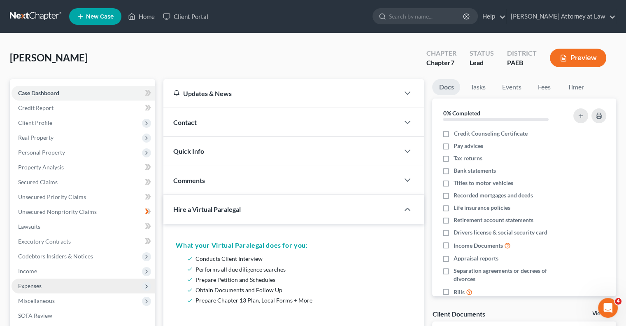
click at [33, 284] on span "Expenses" at bounding box center [29, 285] width 23 height 7
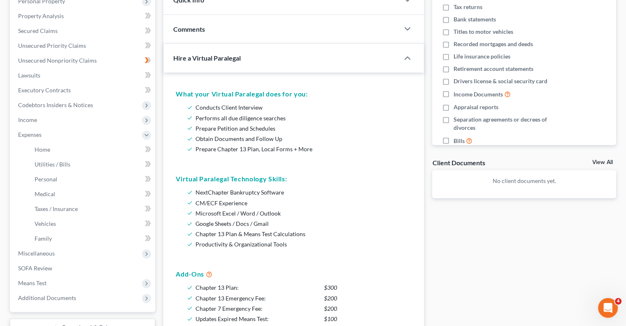
scroll to position [153, 0]
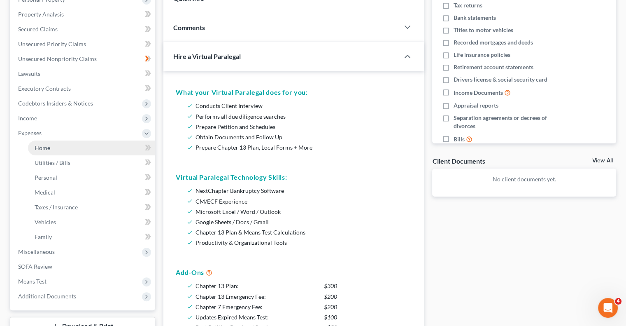
click at [73, 147] on link "Home" at bounding box center [91, 147] width 127 height 15
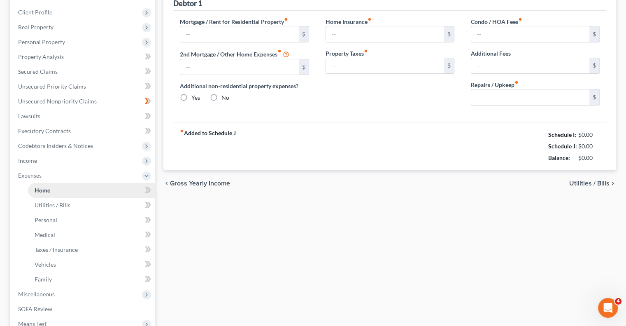
type input "2,089.00"
type input "0.00"
radio input "true"
type input "15.00"
type input "0.00"
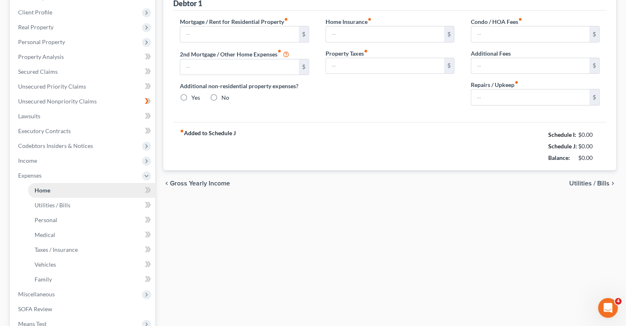
type input "0.00"
type input "100.00"
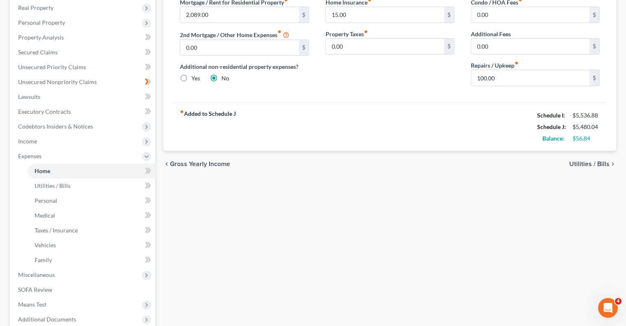
scroll to position [156, 0]
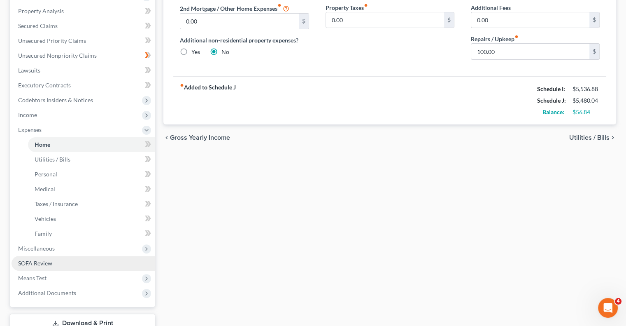
click at [56, 266] on link "SOFA Review" at bounding box center [84, 263] width 144 height 15
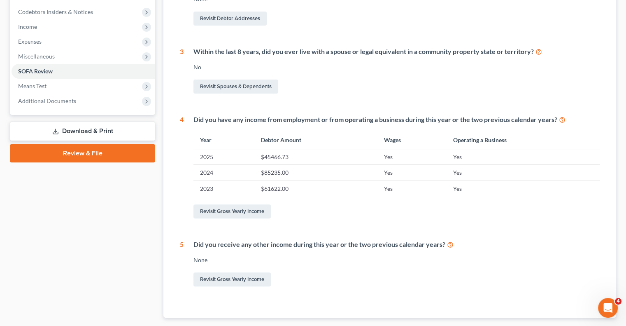
scroll to position [245, 0]
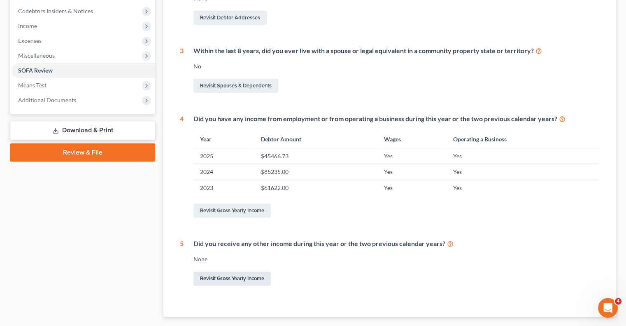
click at [255, 278] on link "Revisit Gross Yearly Income" at bounding box center [232, 278] width 77 height 14
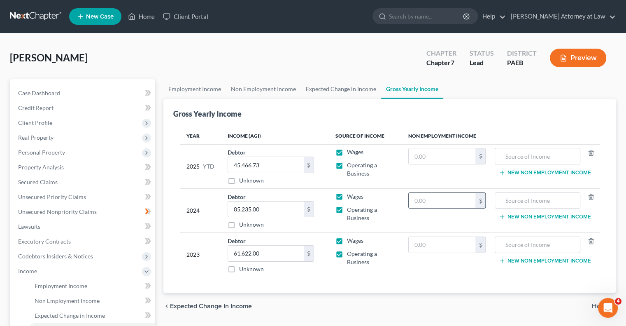
click at [434, 198] on input "text" at bounding box center [442, 201] width 67 height 16
type input "63,450"
click at [550, 201] on input "text" at bounding box center [537, 201] width 76 height 16
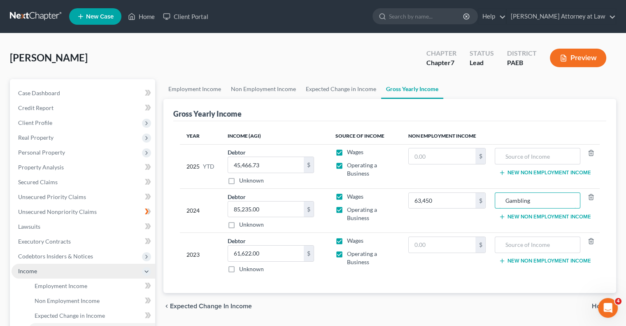
type input "Gambling"
click at [38, 273] on span "Income" at bounding box center [84, 271] width 144 height 15
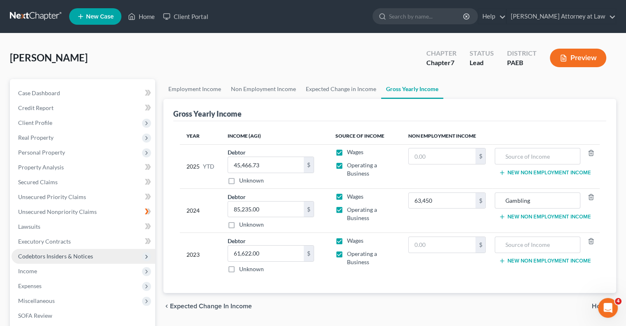
click at [40, 253] on span "Codebtors Insiders & Notices" at bounding box center [55, 255] width 75 height 7
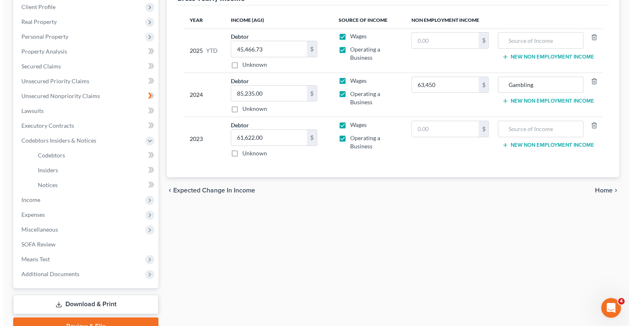
scroll to position [117, 0]
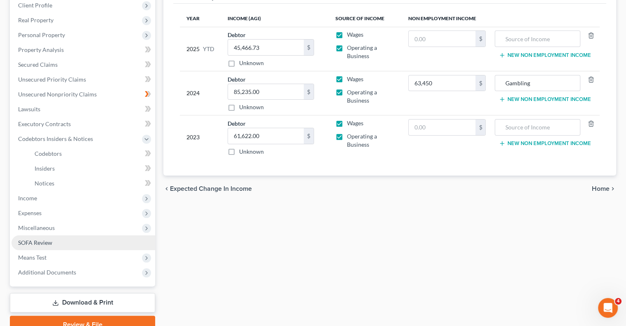
click at [61, 246] on link "SOFA Review" at bounding box center [84, 242] width 144 height 15
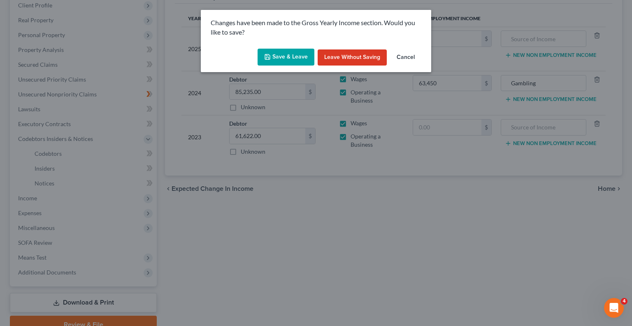
click at [282, 55] on button "Save & Leave" at bounding box center [286, 57] width 57 height 17
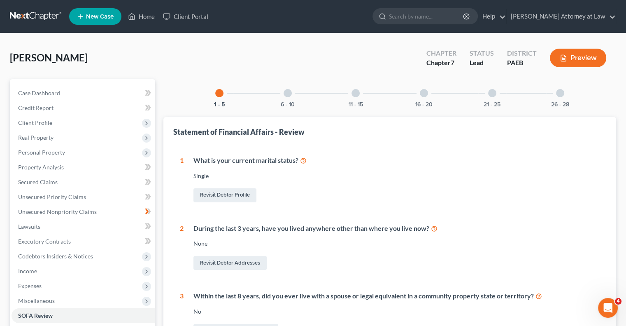
click at [287, 97] on div "6 - 10" at bounding box center [288, 93] width 28 height 28
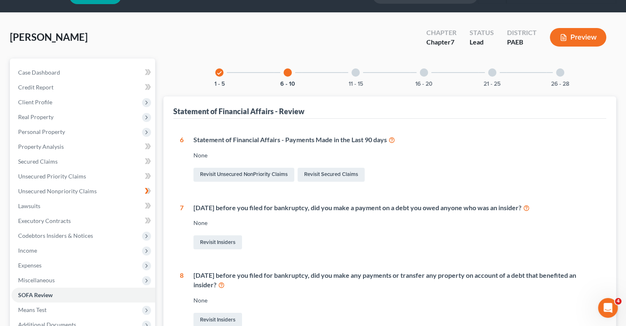
scroll to position [20, 0]
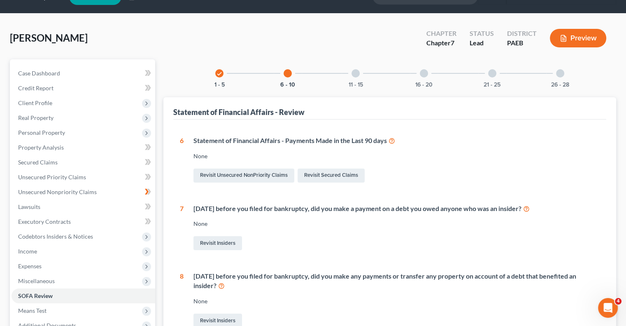
click at [356, 73] on div at bounding box center [356, 73] width 8 height 8
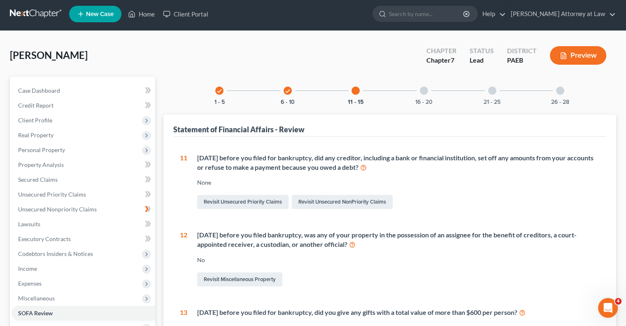
scroll to position [0, 0]
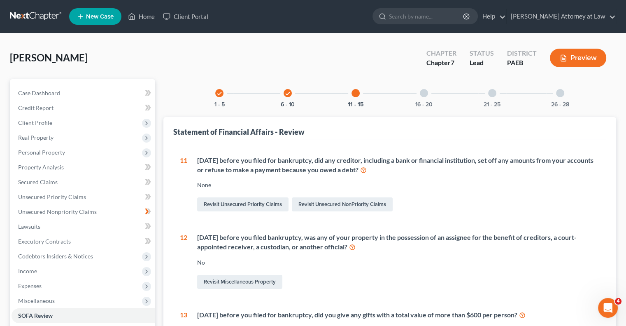
click at [425, 95] on div at bounding box center [424, 93] width 8 height 8
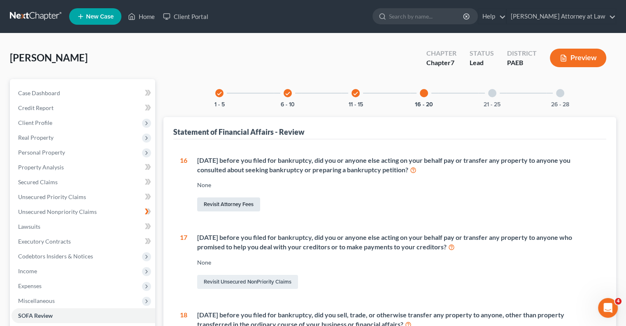
click at [249, 203] on link "Revisit Attorney Fees" at bounding box center [228, 204] width 63 height 14
select select "0"
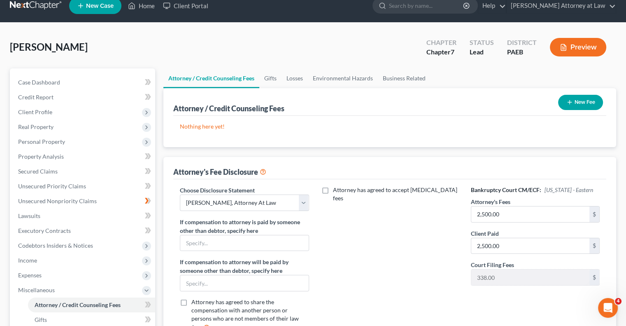
scroll to position [7, 0]
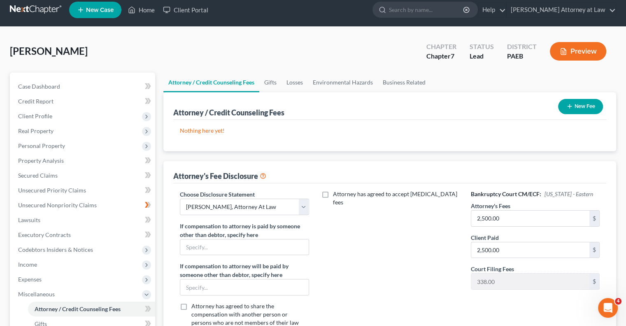
click at [580, 107] on button "New Fee" at bounding box center [580, 106] width 45 height 15
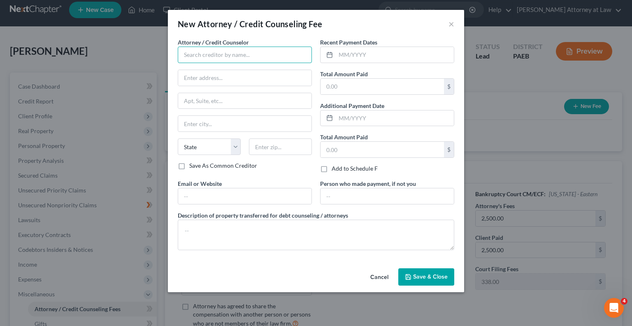
click at [223, 55] on input "text" at bounding box center [245, 55] width 134 height 16
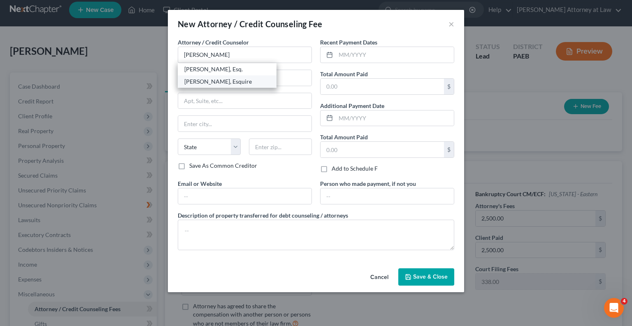
click at [234, 79] on div "[PERSON_NAME], Esquire" at bounding box center [227, 81] width 86 height 8
type input "[PERSON_NAME], Esquire"
type input "P.O. Box 216"
type input "[GEOGRAPHIC_DATA][PERSON_NAME]"
select select "39"
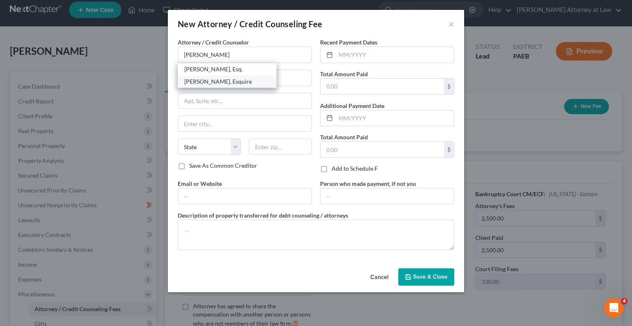
type input "19380"
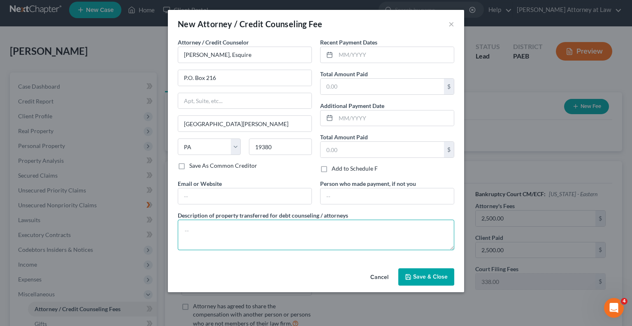
click at [213, 230] on textarea at bounding box center [316, 234] width 277 height 30
type textarea "Legal Fees, Filing Fee."
click at [364, 53] on input "text" at bounding box center [395, 55] width 118 height 16
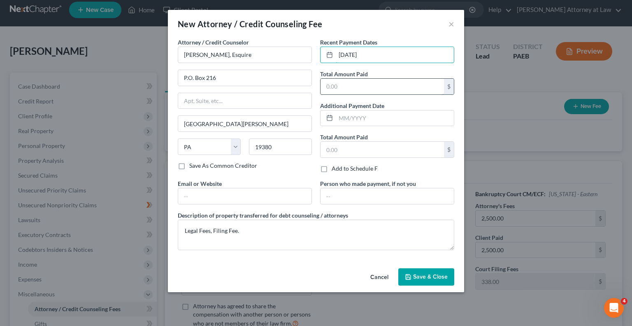
type input "[DATE]"
click at [357, 91] on input "text" at bounding box center [383, 87] width 124 height 16
type input "2,838"
click at [352, 147] on input "text" at bounding box center [383, 150] width 124 height 16
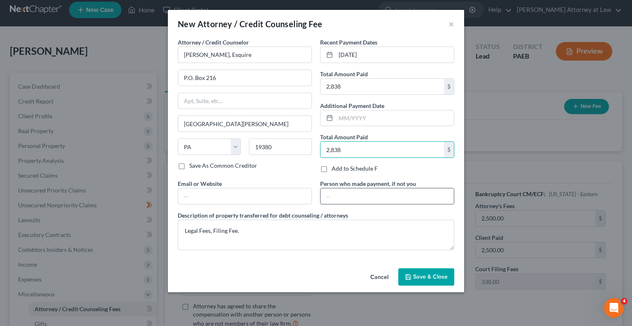
type input "2,838"
click at [341, 198] on input "text" at bounding box center [387, 196] width 133 height 16
type input "[PERSON_NAME]"
click at [437, 277] on span "Save & Close" at bounding box center [430, 276] width 35 height 7
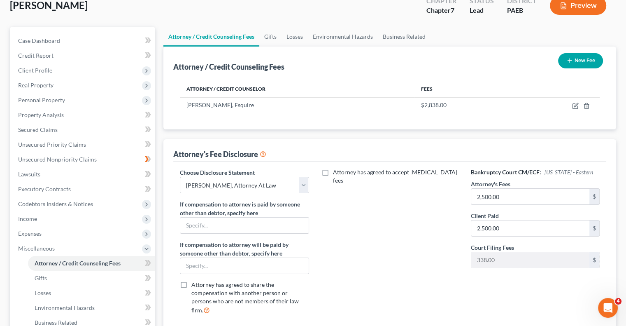
scroll to position [51, 0]
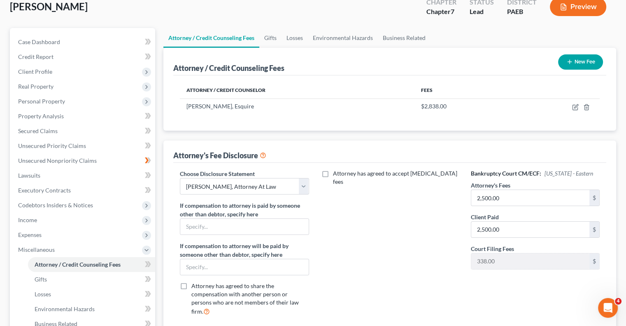
click at [586, 61] on button "New Fee" at bounding box center [580, 61] width 45 height 15
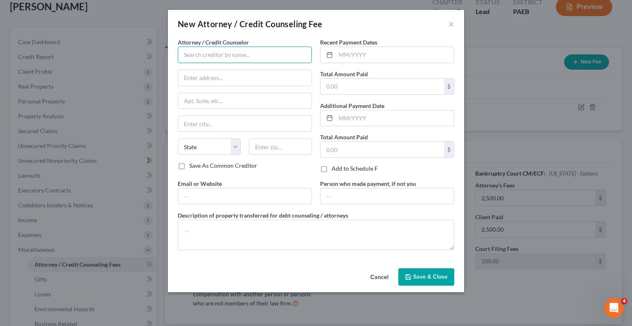
click at [244, 56] on input "text" at bounding box center [245, 55] width 134 height 16
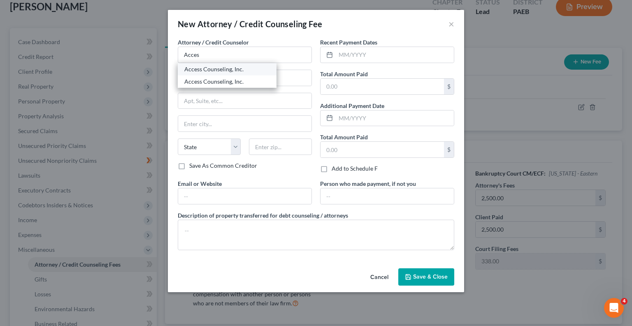
click at [242, 70] on div "Access Counseling, Inc." at bounding box center [227, 69] width 86 height 8
type input "Access Counseling, Inc."
type input "[STREET_ADDRESS]"
type input "Suite 26001"
type input "[GEOGRAPHIC_DATA]"
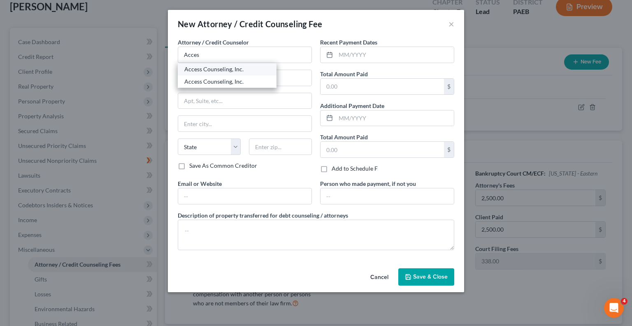
select select "4"
type input "90071"
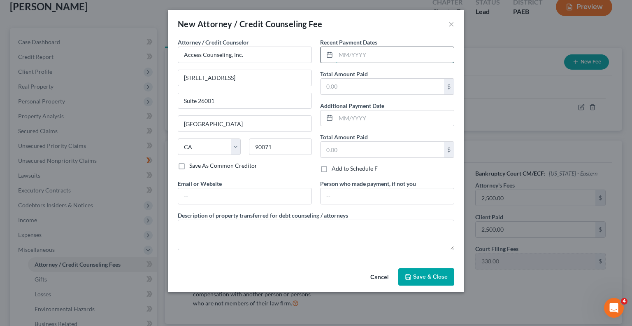
click at [366, 57] on input "text" at bounding box center [395, 55] width 118 height 16
type input "07/2025"
click at [359, 89] on input "text" at bounding box center [383, 87] width 124 height 16
type input "2"
type input "40"
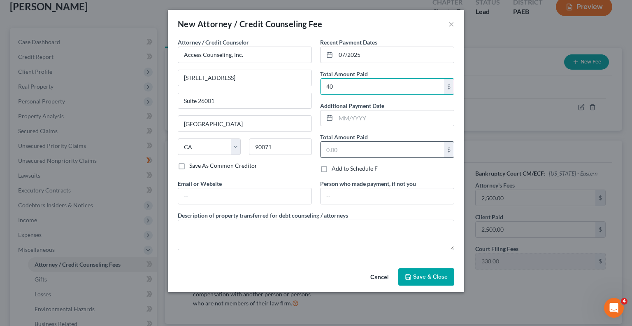
click at [348, 157] on div "$" at bounding box center [387, 149] width 134 height 16
click at [341, 151] on input "text" at bounding box center [383, 150] width 124 height 16
type input "40"
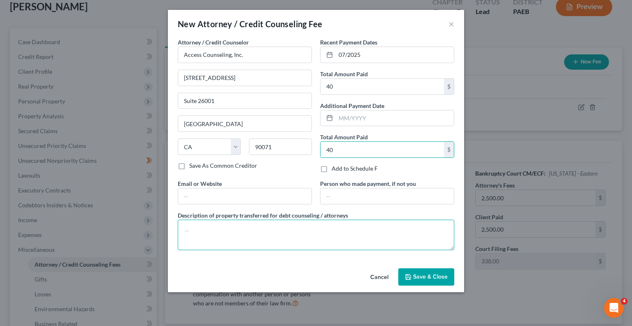
click at [243, 238] on textarea at bounding box center [316, 234] width 277 height 30
type textarea "Credit Counseling."
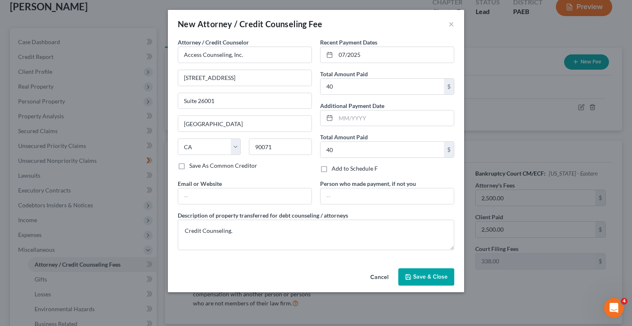
click at [433, 280] on button "Save & Close" at bounding box center [427, 276] width 56 height 17
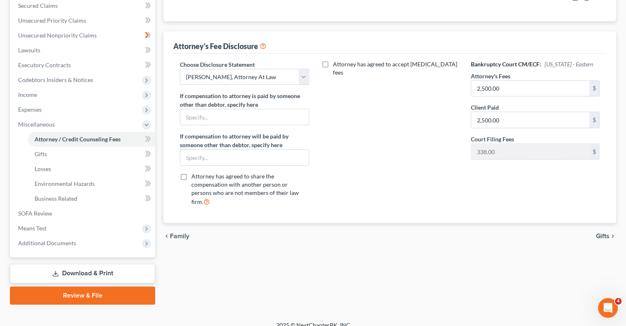
scroll to position [185, 0]
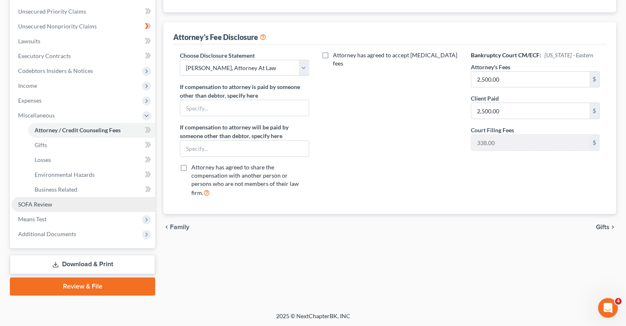
click at [47, 204] on span "SOFA Review" at bounding box center [35, 204] width 34 height 7
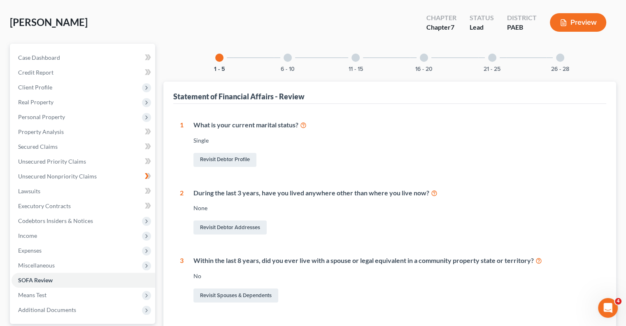
scroll to position [31, 0]
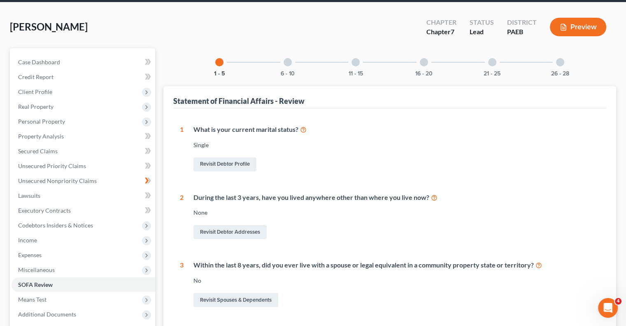
click at [290, 63] on div at bounding box center [288, 62] width 8 height 8
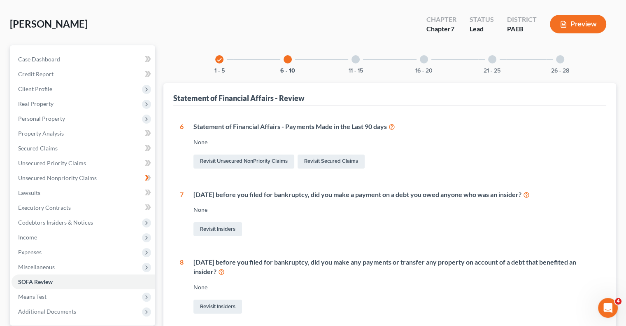
scroll to position [0, 0]
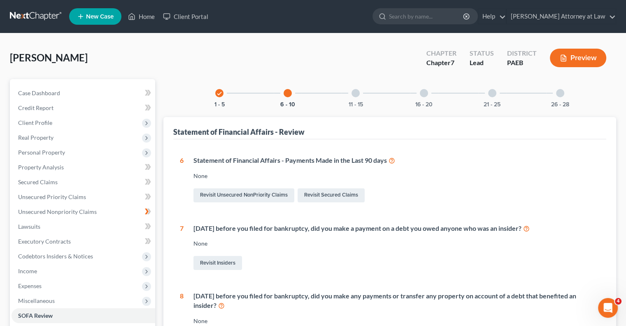
click at [354, 96] on div at bounding box center [356, 93] width 8 height 8
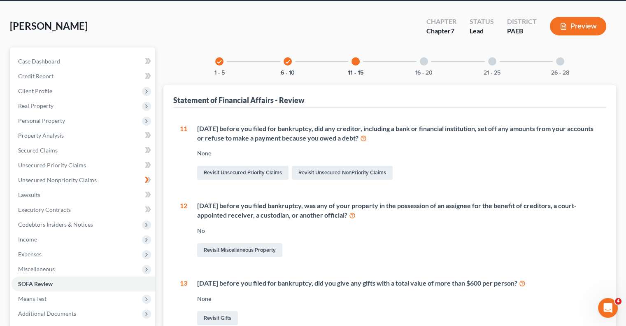
scroll to position [30, 0]
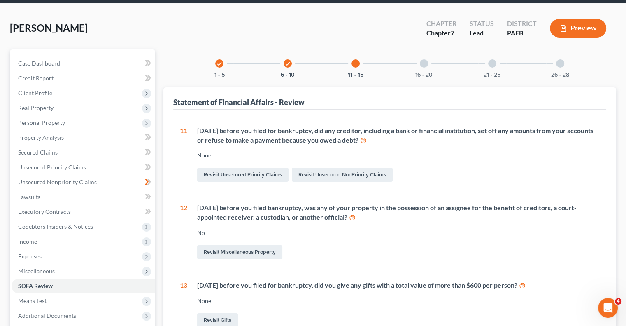
click at [424, 64] on div at bounding box center [424, 63] width 8 height 8
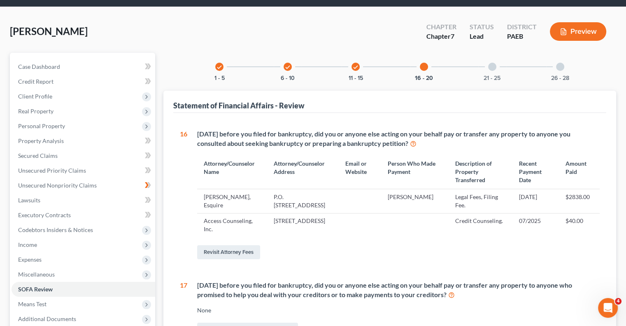
scroll to position [26, 0]
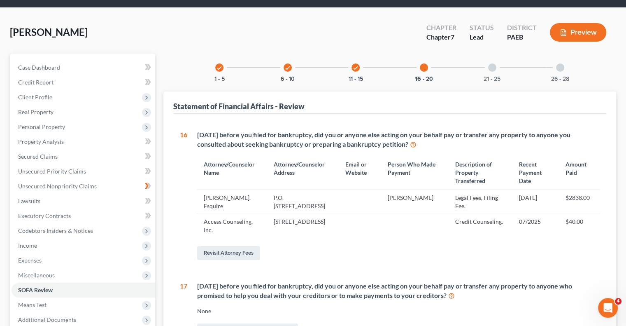
click at [490, 66] on div at bounding box center [492, 67] width 8 height 8
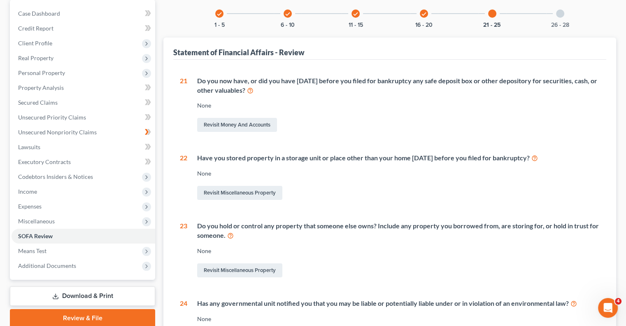
scroll to position [79, 0]
click at [558, 16] on div at bounding box center [560, 14] width 8 height 8
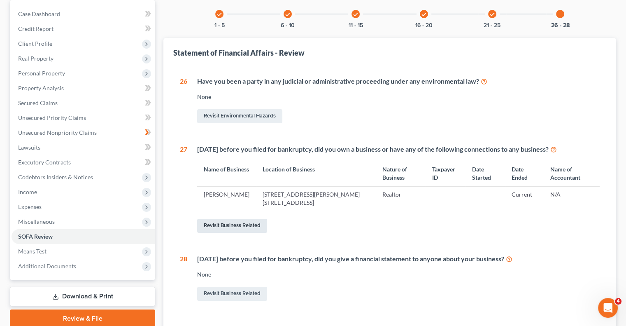
click at [253, 225] on link "Revisit Business Related" at bounding box center [232, 226] width 70 height 14
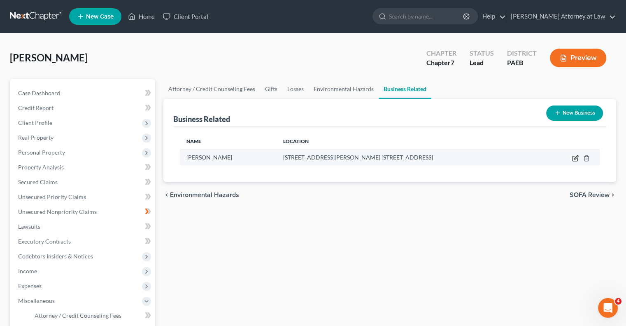
click at [574, 158] on icon "button" at bounding box center [575, 158] width 7 height 7
select select "sole_proprietor"
select select "39"
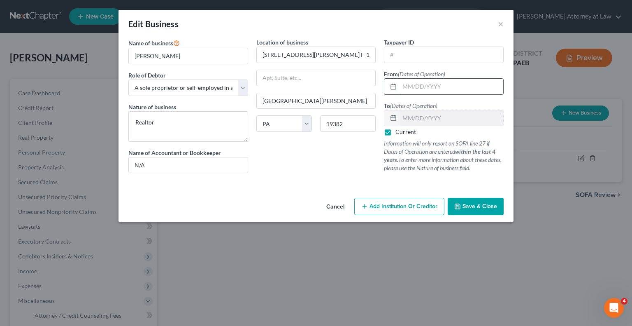
click at [412, 85] on input "text" at bounding box center [452, 87] width 104 height 16
type input "[DATE]"
click at [469, 203] on span "Save & Close" at bounding box center [480, 206] width 35 height 7
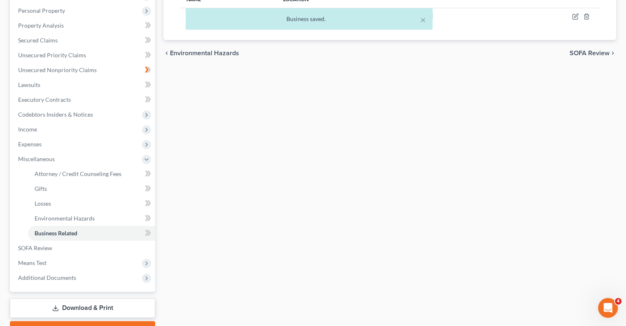
scroll to position [147, 0]
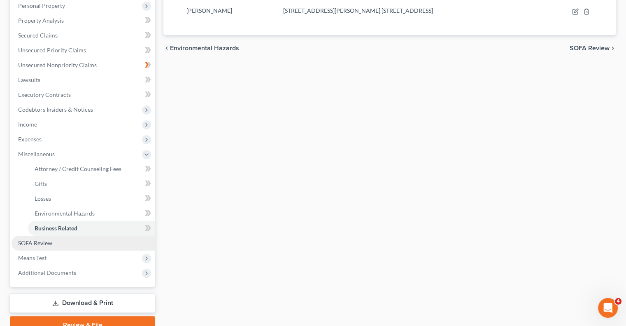
click at [48, 245] on span "SOFA Review" at bounding box center [35, 242] width 34 height 7
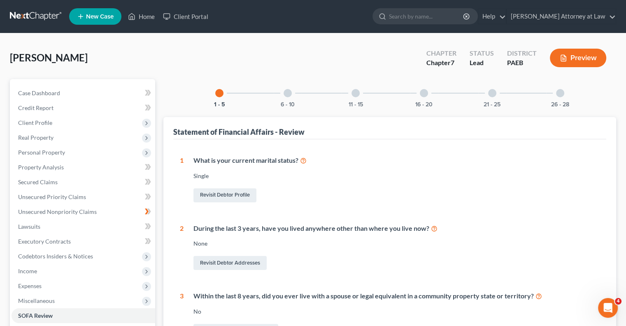
click at [421, 93] on div at bounding box center [424, 93] width 8 height 8
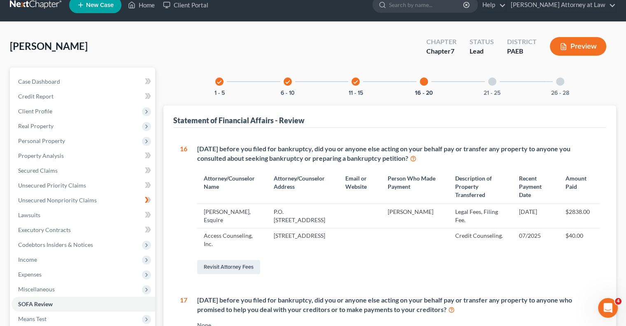
scroll to position [11, 0]
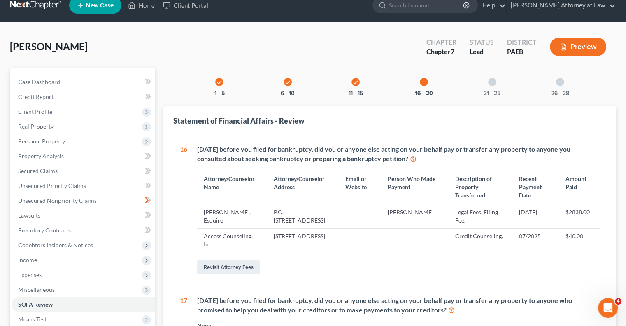
click at [491, 84] on div at bounding box center [492, 82] width 8 height 8
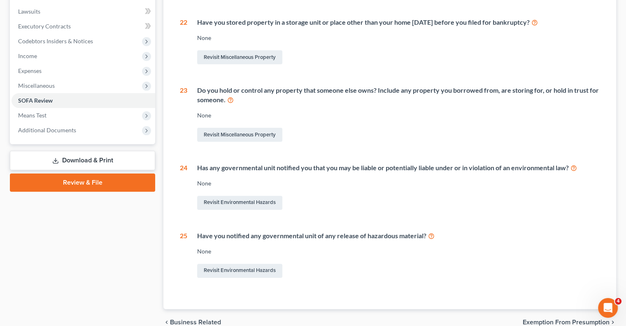
scroll to position [0, 0]
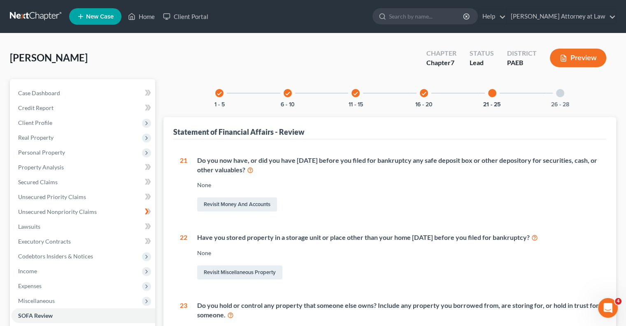
click at [558, 92] on div at bounding box center [560, 93] width 8 height 8
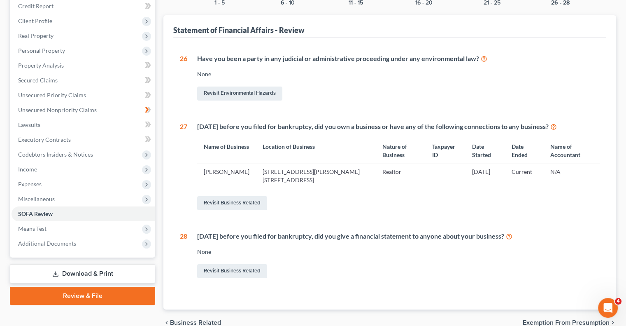
scroll to position [111, 0]
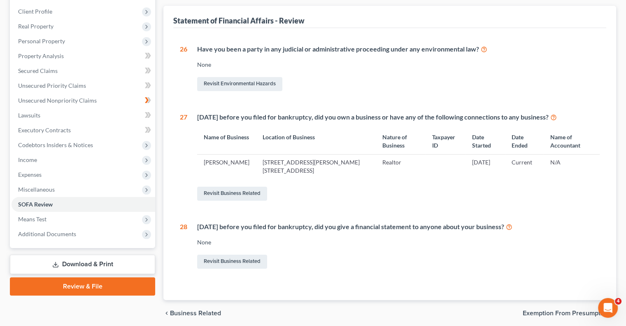
click at [84, 262] on link "Download & Print" at bounding box center [82, 263] width 145 height 19
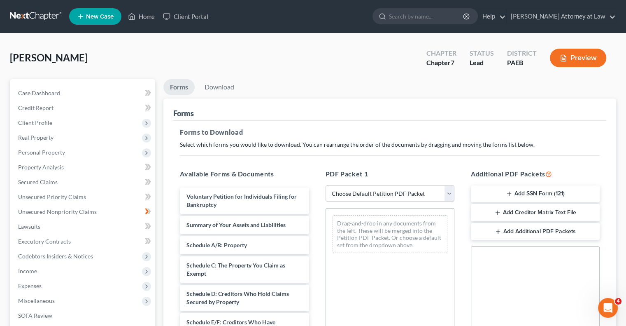
click at [448, 192] on select "Choose Default Petition PDF Packet Complete Bankruptcy Petition (all forms and …" at bounding box center [390, 193] width 129 height 16
select select "0"
click at [326, 185] on select "Choose Default Petition PDF Packet Complete Bankruptcy Petition (all forms and …" at bounding box center [390, 193] width 129 height 16
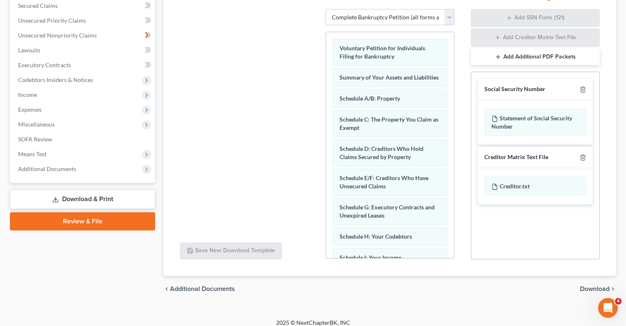
scroll to position [183, 0]
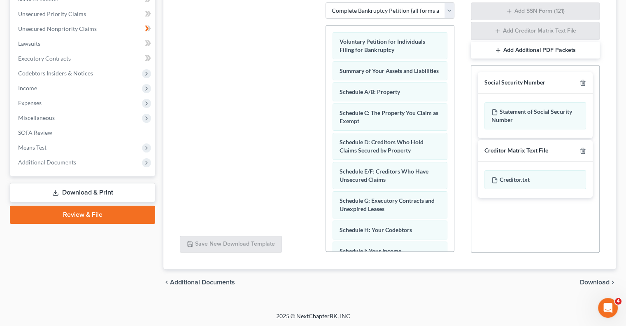
click at [598, 280] on span "Download" at bounding box center [595, 282] width 30 height 7
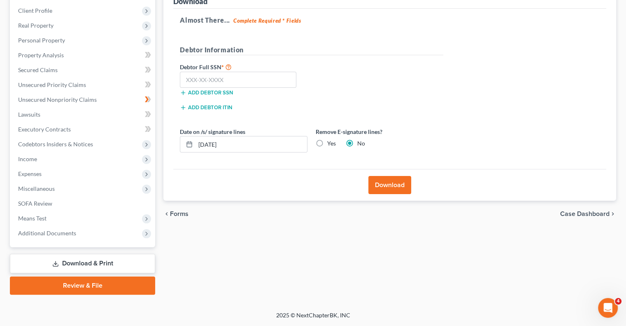
scroll to position [111, 0]
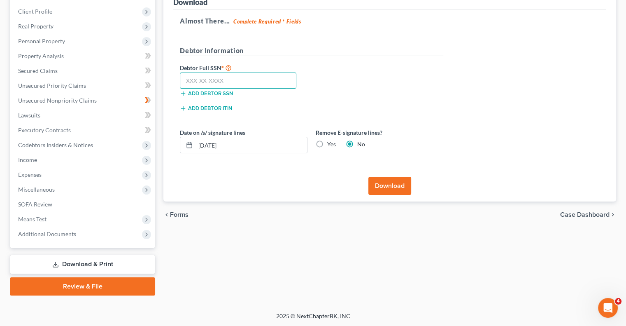
click at [225, 80] on input "text" at bounding box center [238, 80] width 117 height 16
type input "190-64-7184"
click at [245, 141] on input "[DATE]" at bounding box center [252, 145] width 112 height 16
type input "0"
click at [394, 189] on button "Download" at bounding box center [390, 186] width 43 height 18
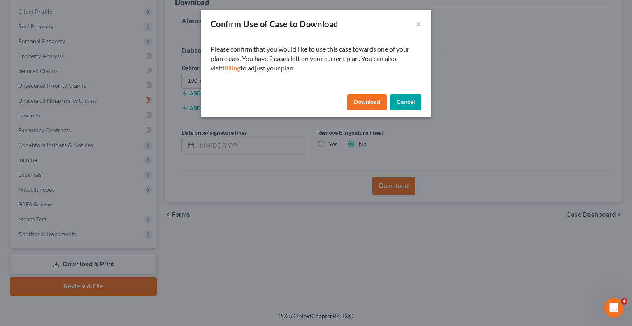
click at [376, 104] on button "Download" at bounding box center [368, 102] width 40 height 16
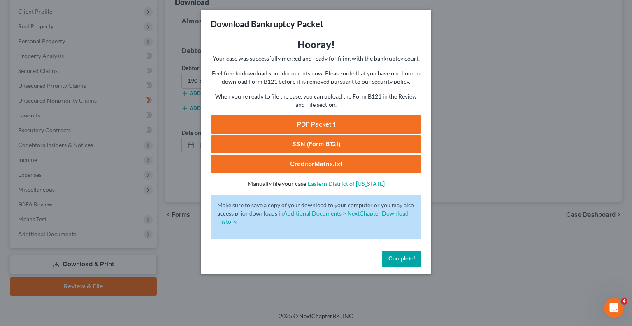
click at [327, 128] on link "PDF Packet 1" at bounding box center [316, 124] width 211 height 18
click at [403, 259] on span "Complete!" at bounding box center [402, 258] width 26 height 7
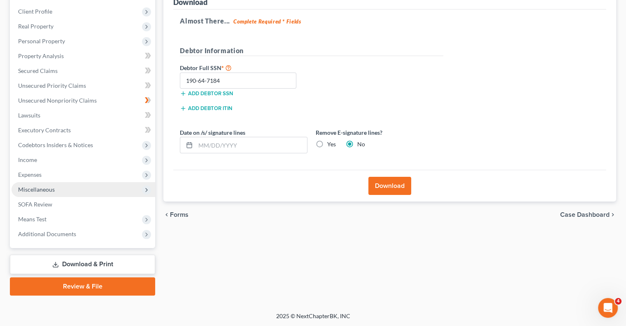
click at [81, 191] on span "Miscellaneous" at bounding box center [84, 189] width 144 height 15
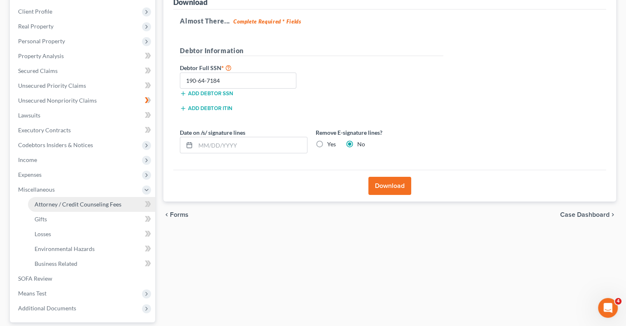
click at [99, 206] on span "Attorney / Credit Counseling Fees" at bounding box center [78, 204] width 87 height 7
select select "0"
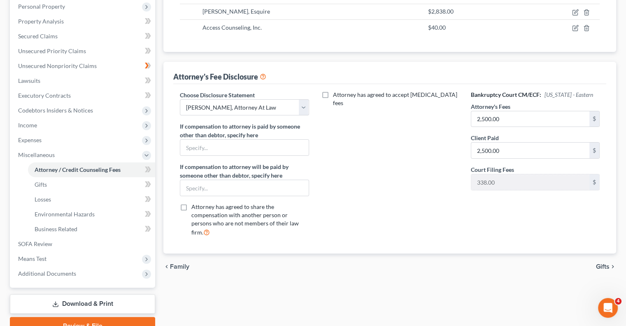
scroll to position [147, 0]
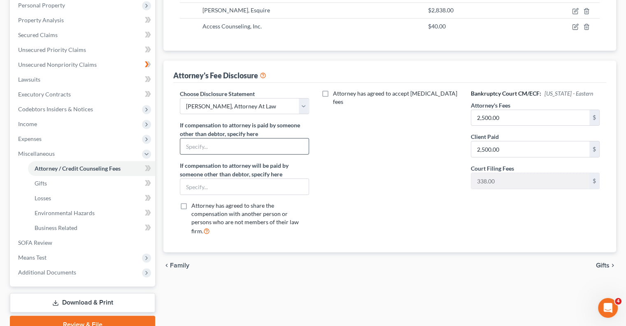
click at [195, 144] on input "text" at bounding box center [244, 146] width 128 height 16
type input "[PERSON_NAME]"
click at [352, 182] on div "Attorney has agreed to accept [MEDICAL_DATA] fees" at bounding box center [389, 165] width 145 height 153
click at [528, 152] on input "2,500.00" at bounding box center [530, 149] width 118 height 16
click at [423, 133] on div "Attorney has agreed to accept [MEDICAL_DATA] fees" at bounding box center [389, 165] width 145 height 153
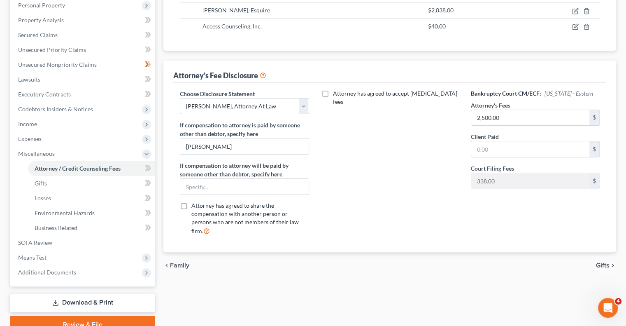
click at [250, 270] on div "Attorney / Credit Counseling Fees Gifts Losses Environmental Hazards Business R…" at bounding box center [389, 132] width 461 height 401
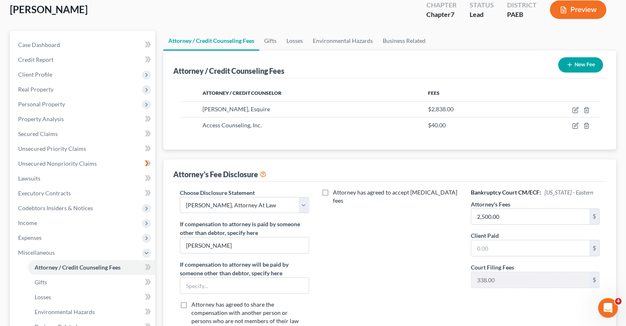
scroll to position [25, 0]
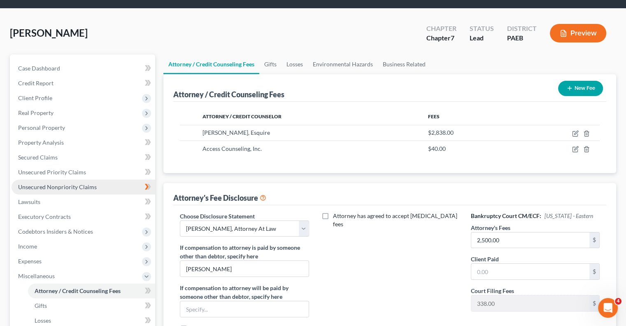
click at [81, 186] on span "Unsecured Nonpriority Claims" at bounding box center [57, 186] width 79 height 7
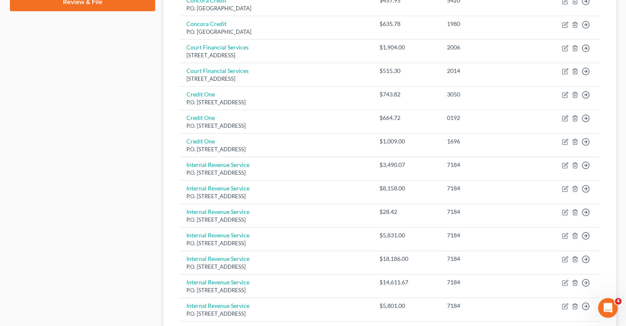
scroll to position [397, 0]
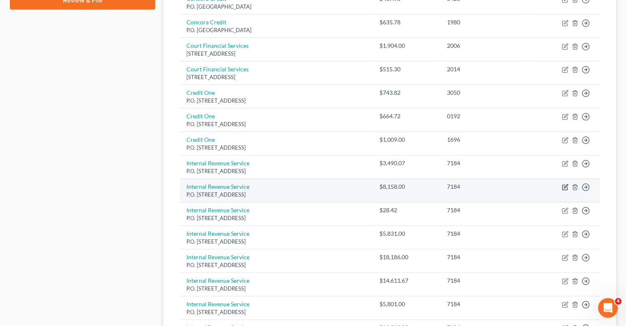
click at [566, 185] on icon "button" at bounding box center [565, 187] width 7 height 7
select select "39"
select select "7"
select select "0"
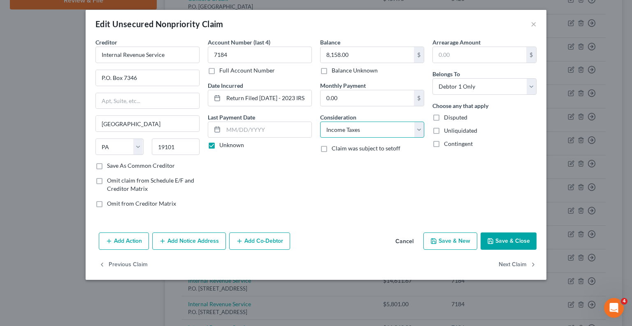
click at [423, 129] on select "Select Cable / Satellite Services Collection Agency Credit Card Debt Debt Couns…" at bounding box center [372, 129] width 104 height 16
click at [320, 121] on select "Select Cable / Satellite Services Collection Agency Credit Card Debt Debt Couns…" at bounding box center [372, 129] width 104 height 16
click at [507, 238] on button "Save & Close" at bounding box center [509, 240] width 56 height 17
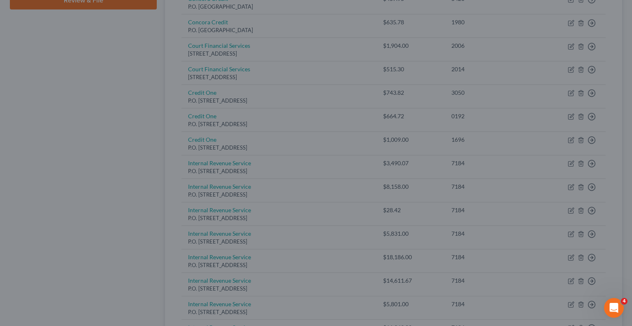
type input "0"
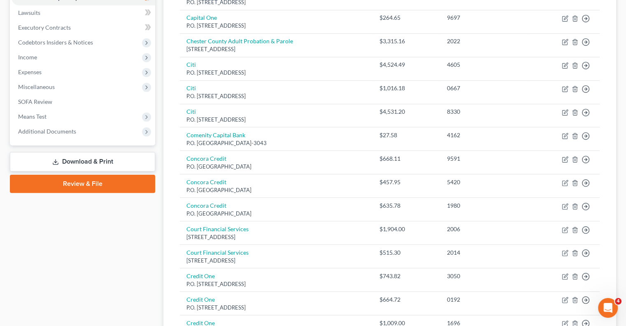
scroll to position [210, 0]
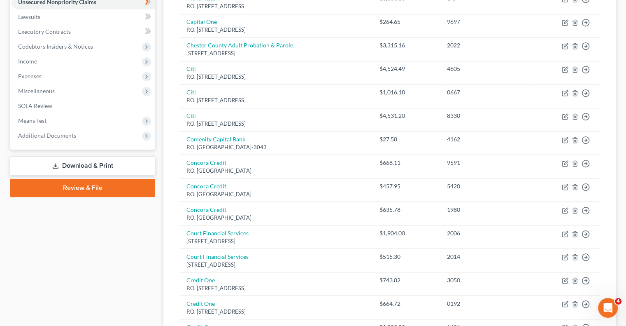
click at [74, 163] on link "Download & Print" at bounding box center [82, 165] width 145 height 19
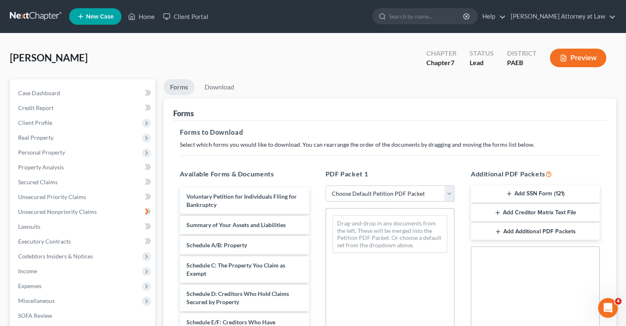
click at [452, 196] on select "Choose Default Petition PDF Packet Complete Bankruptcy Petition (all forms and …" at bounding box center [390, 193] width 129 height 16
select select "0"
click at [326, 185] on select "Choose Default Petition PDF Packet Complete Bankruptcy Petition (all forms and …" at bounding box center [390, 193] width 129 height 16
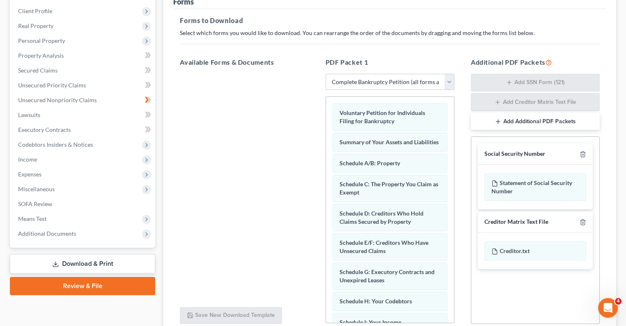
scroll to position [183, 0]
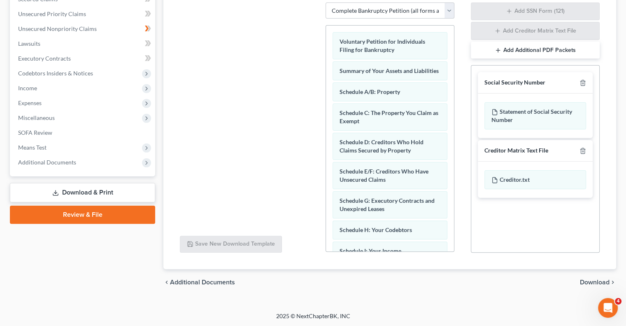
click at [594, 281] on span "Download" at bounding box center [595, 282] width 30 height 7
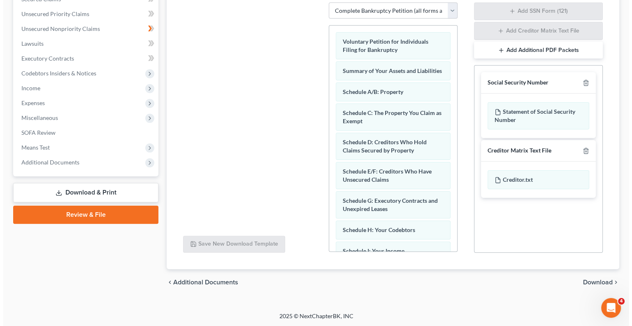
scroll to position [111, 0]
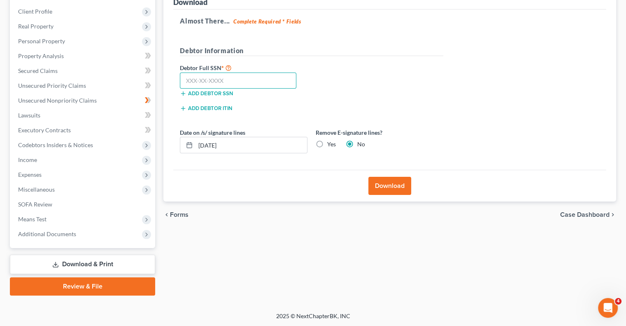
click at [212, 78] on input "text" at bounding box center [238, 80] width 117 height 16
type input "190-64-7184"
click at [238, 149] on input "[DATE]" at bounding box center [252, 145] width 112 height 16
type input "0"
click at [393, 187] on button "Download" at bounding box center [390, 186] width 43 height 18
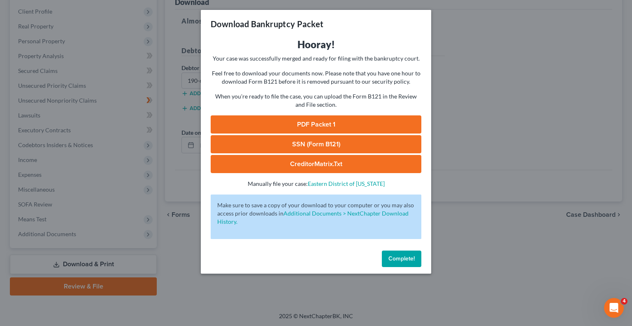
click at [323, 126] on link "PDF Packet 1" at bounding box center [316, 124] width 211 height 18
